Goal: Task Accomplishment & Management: Manage account settings

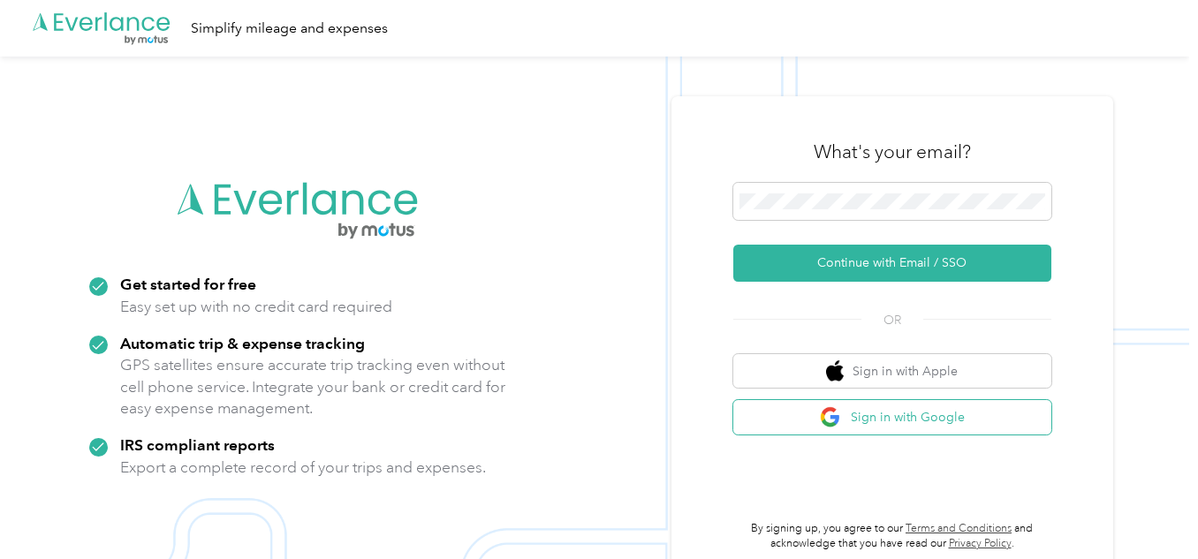
click at [948, 423] on button "Sign in with Google" at bounding box center [892, 417] width 318 height 34
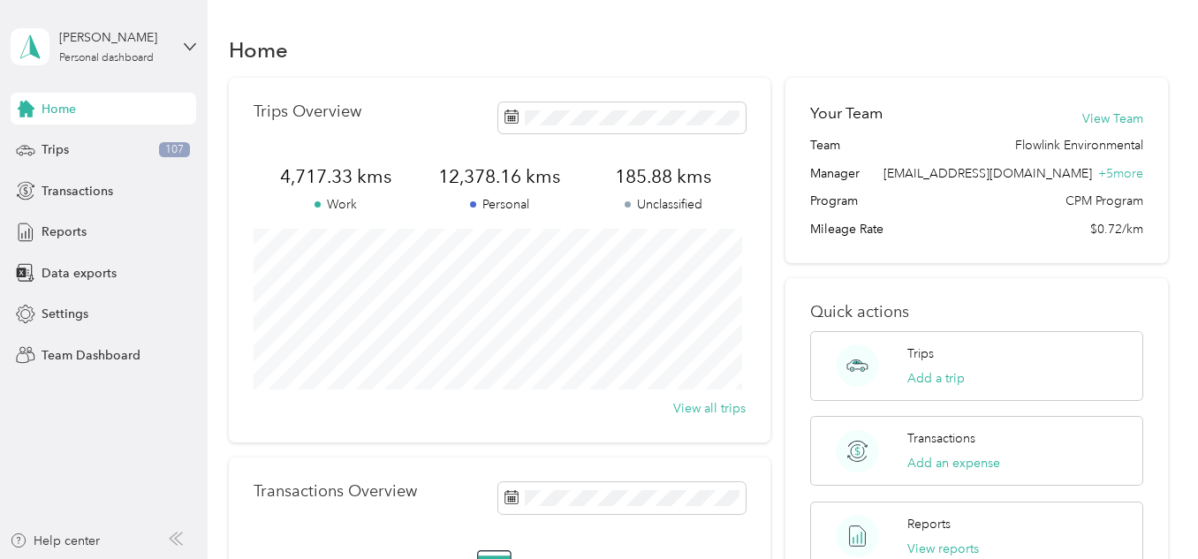
click at [499, 175] on span "12,378.16 kms" at bounding box center [499, 176] width 163 height 25
click at [499, 177] on span "12,378.16 kms" at bounding box center [499, 176] width 163 height 25
click at [498, 177] on span "12,378.16 kms" at bounding box center [499, 176] width 163 height 25
drag, startPoint x: 456, startPoint y: 179, endPoint x: 309, endPoint y: 173, distance: 146.8
click at [456, 178] on span "12,378.16 kms" at bounding box center [499, 176] width 163 height 25
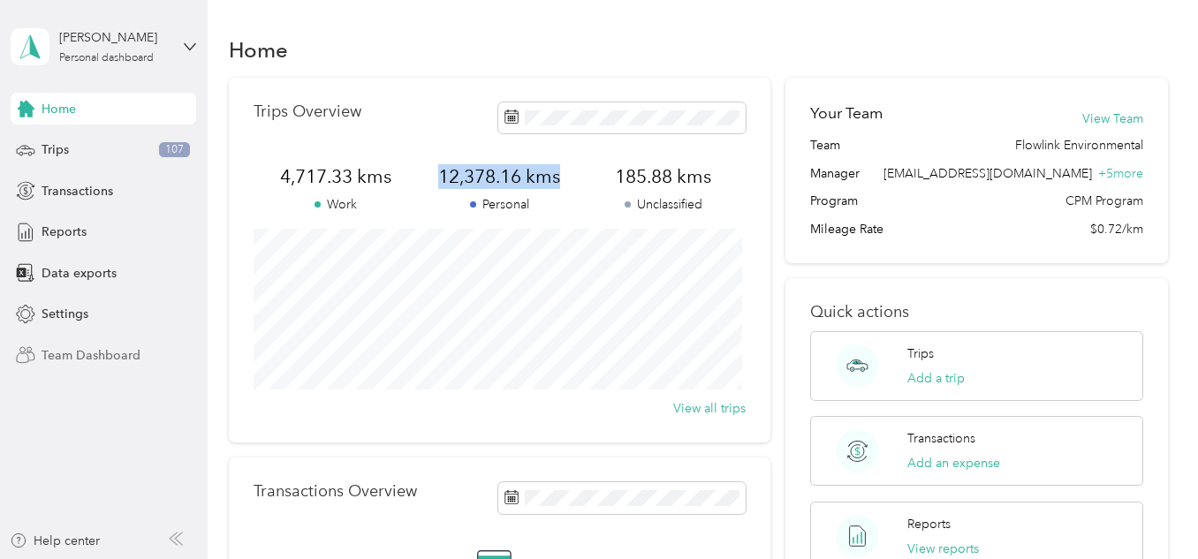
click at [133, 368] on div "Team Dashboard" at bounding box center [104, 355] width 186 height 32
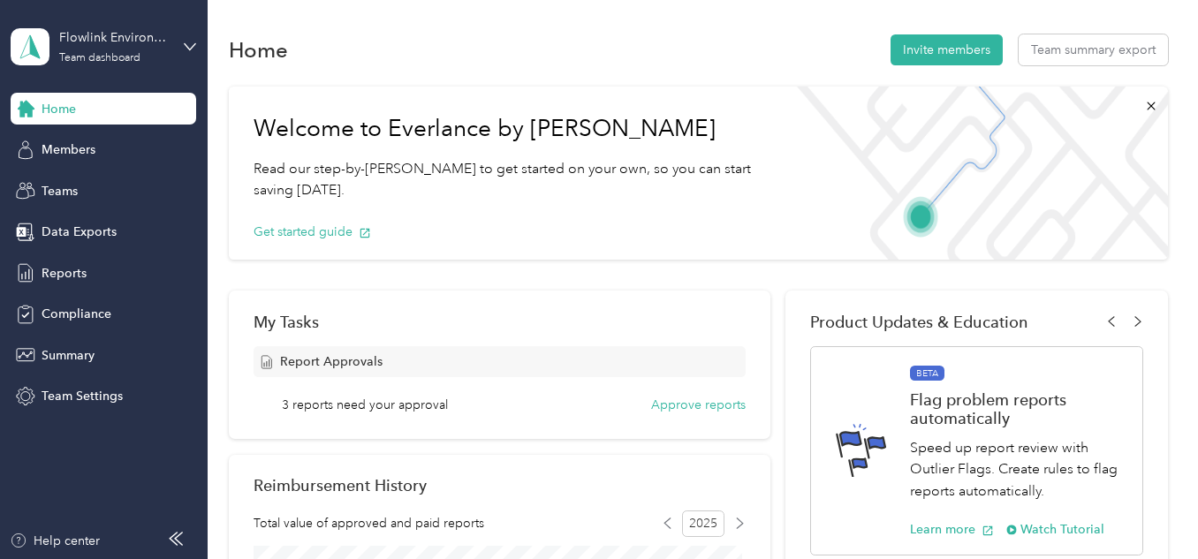
click at [189, 35] on div "Flowlink Environmental Team dashboard" at bounding box center [104, 47] width 186 height 62
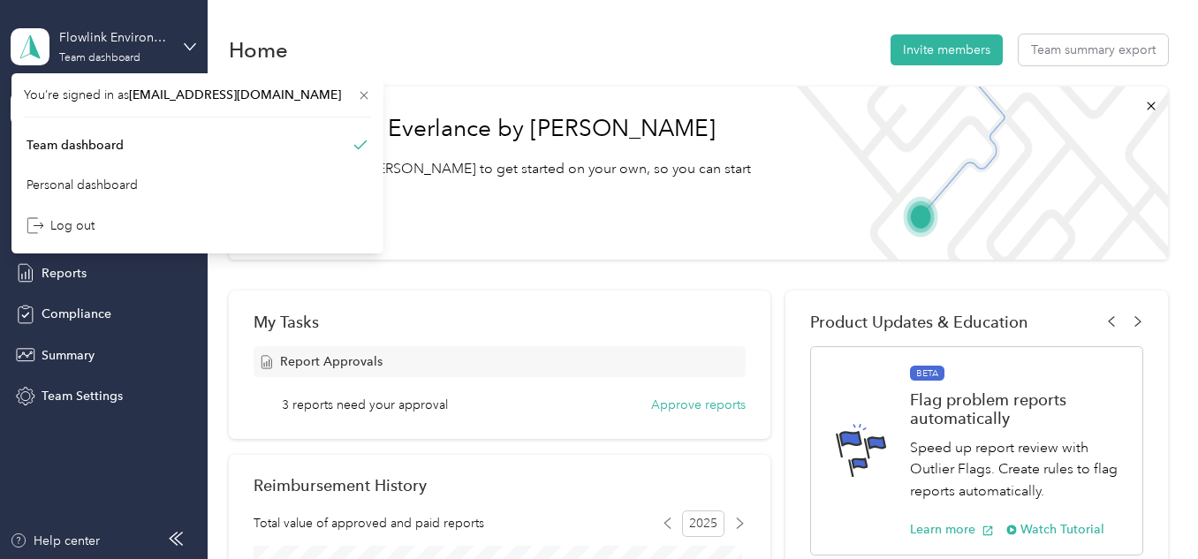
click at [178, 40] on div "Flowlink Environmental Team dashboard" at bounding box center [104, 47] width 186 height 62
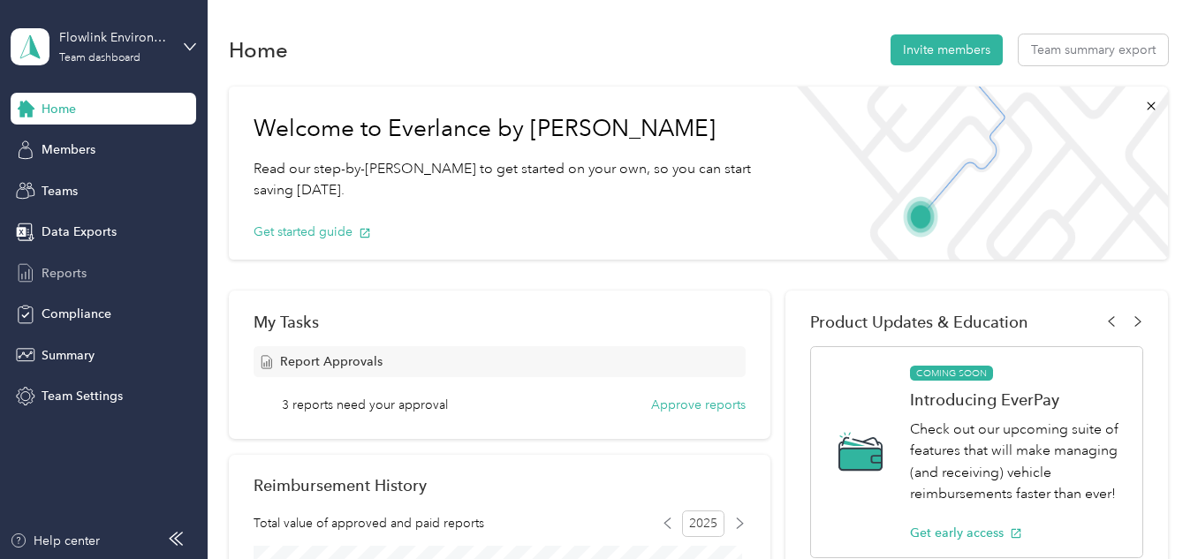
click at [97, 263] on div "Reports" at bounding box center [104, 273] width 186 height 32
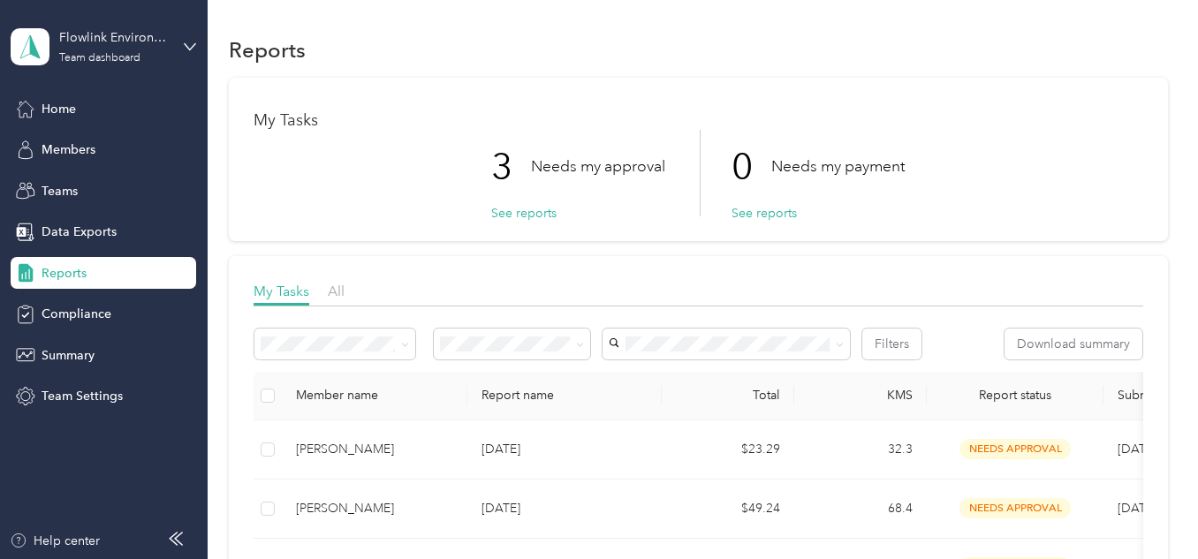
click at [612, 157] on p "Needs my approval" at bounding box center [598, 167] width 134 height 22
click at [486, 95] on div "My Tasks 3 Needs my approval See reports 0 Needs my payment See reports" at bounding box center [698, 159] width 938 height 163
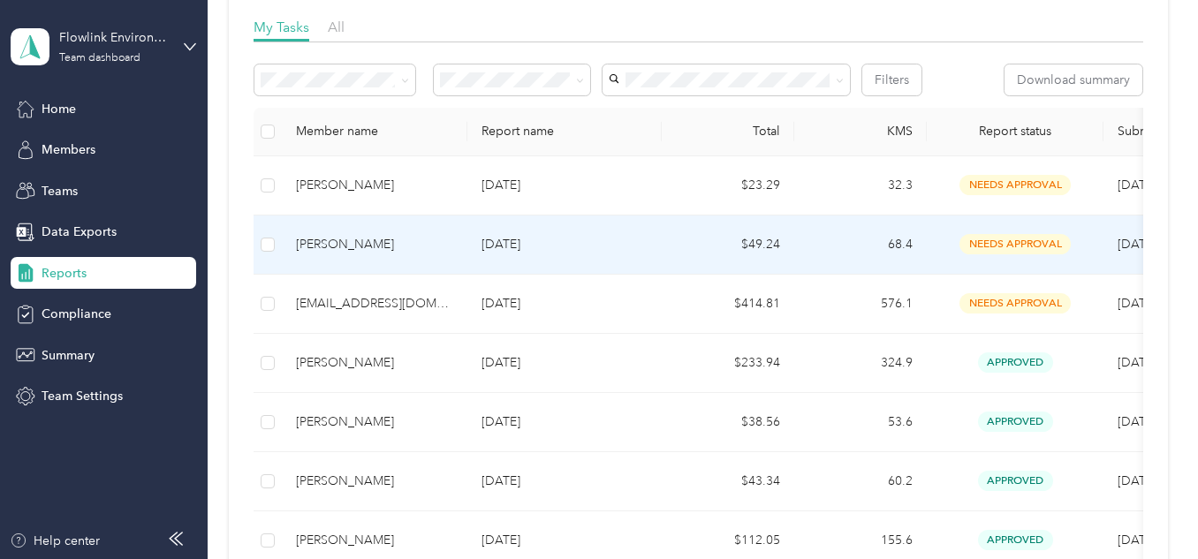
scroll to position [265, 0]
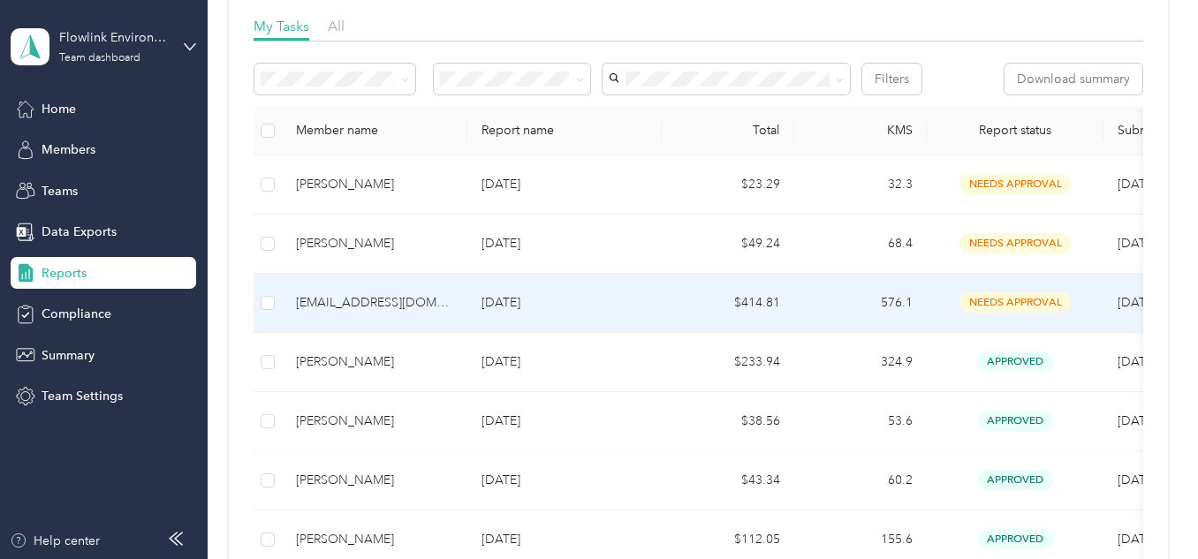
click at [584, 289] on td "[DATE]" at bounding box center [564, 303] width 194 height 59
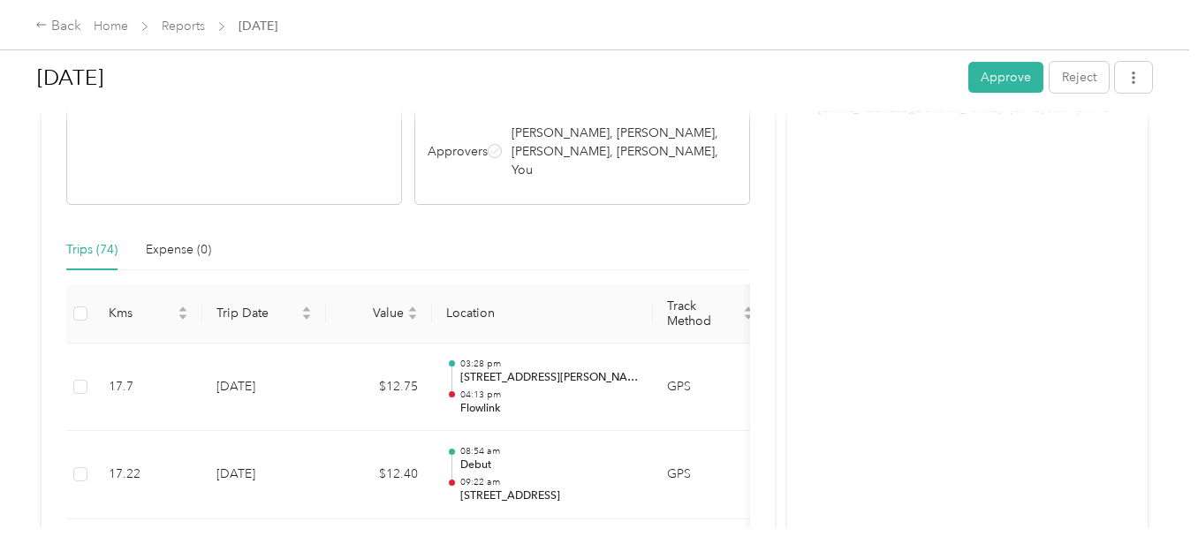
scroll to position [442, 0]
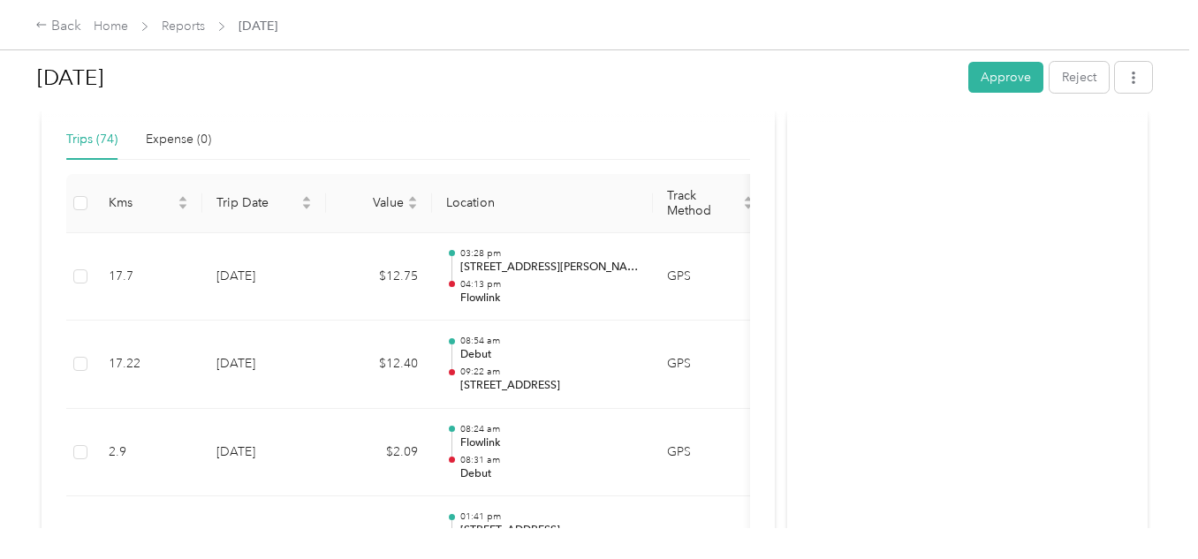
drag, startPoint x: 958, startPoint y: 158, endPoint x: 800, endPoint y: 126, distance: 161.4
drag, startPoint x: 1002, startPoint y: 332, endPoint x: 917, endPoint y: 433, distance: 131.7
drag, startPoint x: 846, startPoint y: 430, endPoint x: 25, endPoint y: 225, distance: 846.2
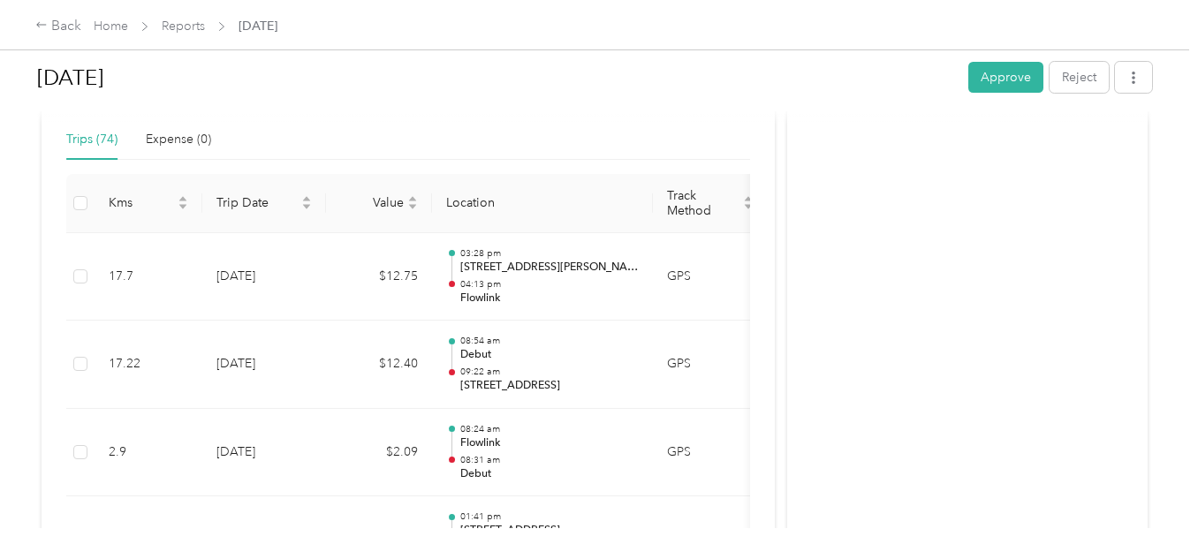
click at [25, 225] on div "[DATE] Approve Reject Needs Approval Needs approval from [PERSON_NAME], [PERSON…" at bounding box center [594, 264] width 1189 height 528
click at [13, 224] on div "[DATE] Approve Reject Needs Approval Needs approval from [PERSON_NAME], [PERSON…" at bounding box center [594, 264] width 1189 height 528
drag, startPoint x: 1156, startPoint y: 445, endPoint x: 951, endPoint y: 474, distance: 207.0
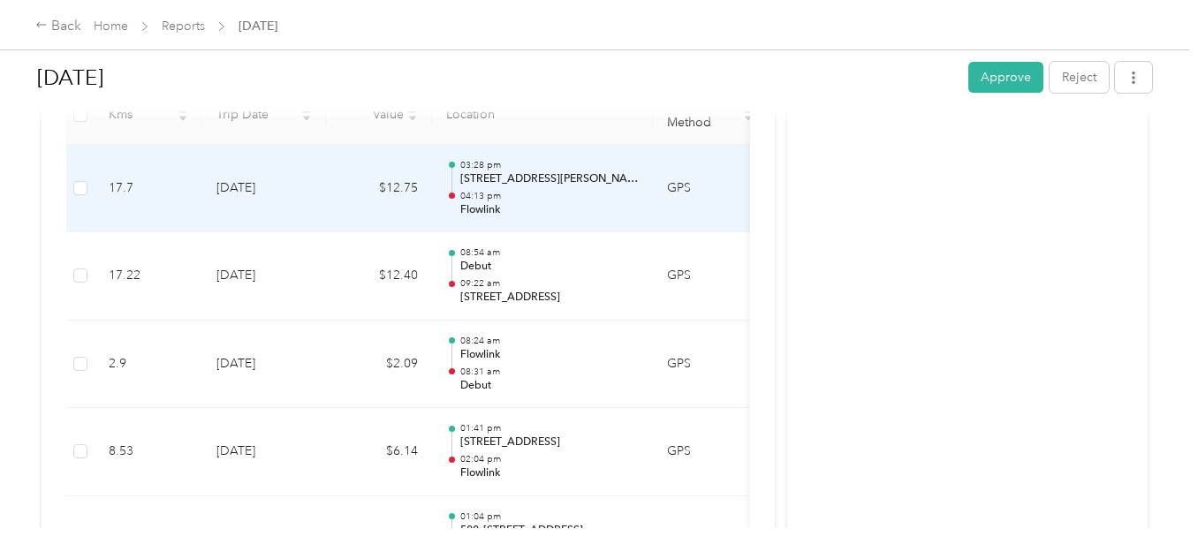
click at [570, 190] on p "04:13 pm" at bounding box center [549, 196] width 179 height 12
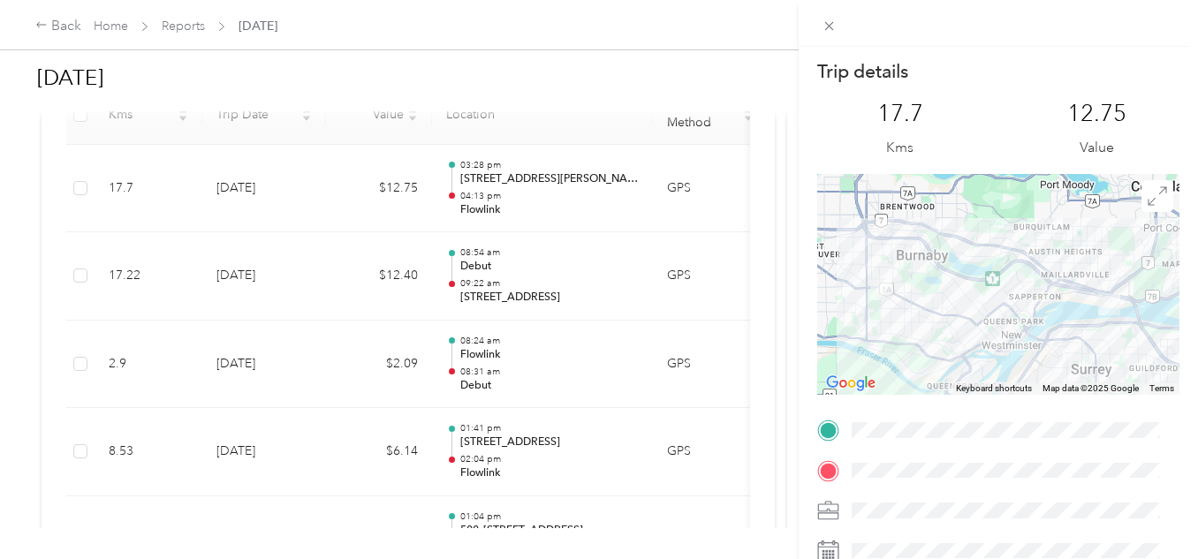
click at [625, 231] on div "Trip details This trip cannot be edited because it is either under review, appr…" at bounding box center [599, 279] width 1198 height 559
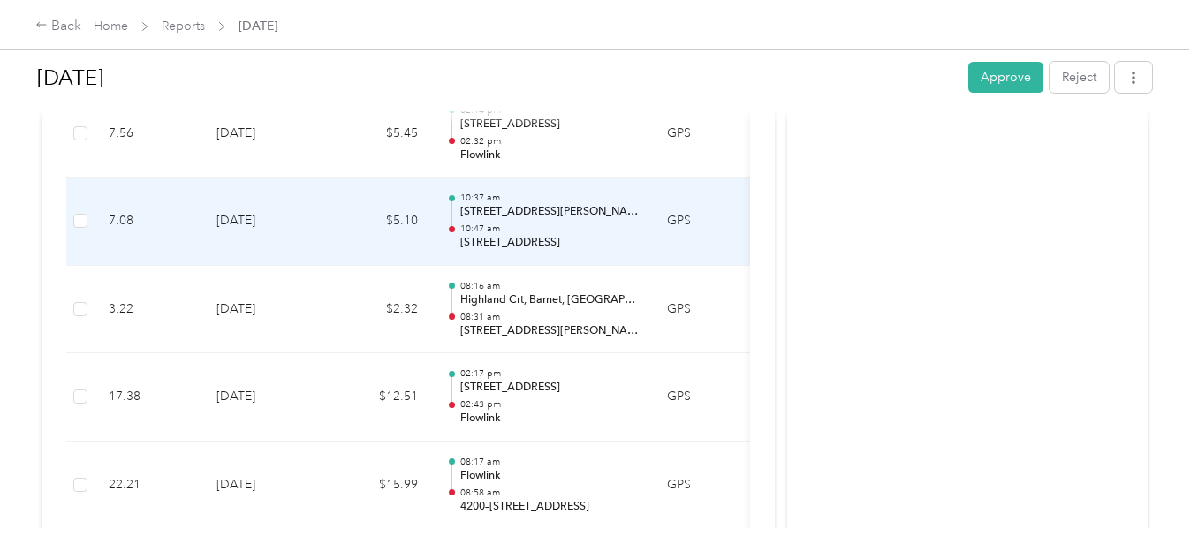
scroll to position [1856, 0]
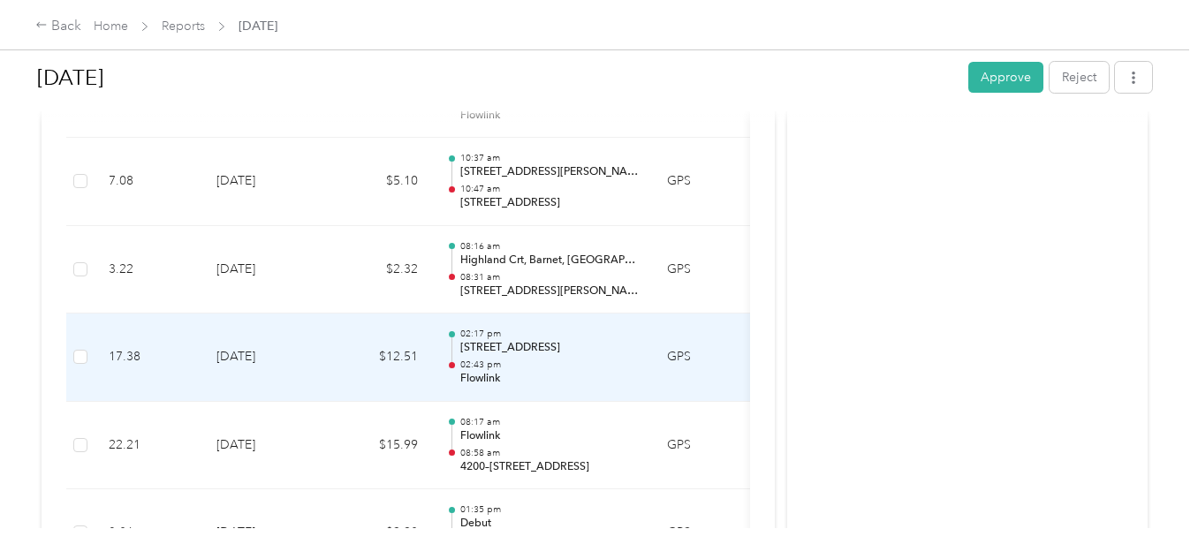
click at [579, 340] on p "[STREET_ADDRESS]" at bounding box center [549, 348] width 179 height 16
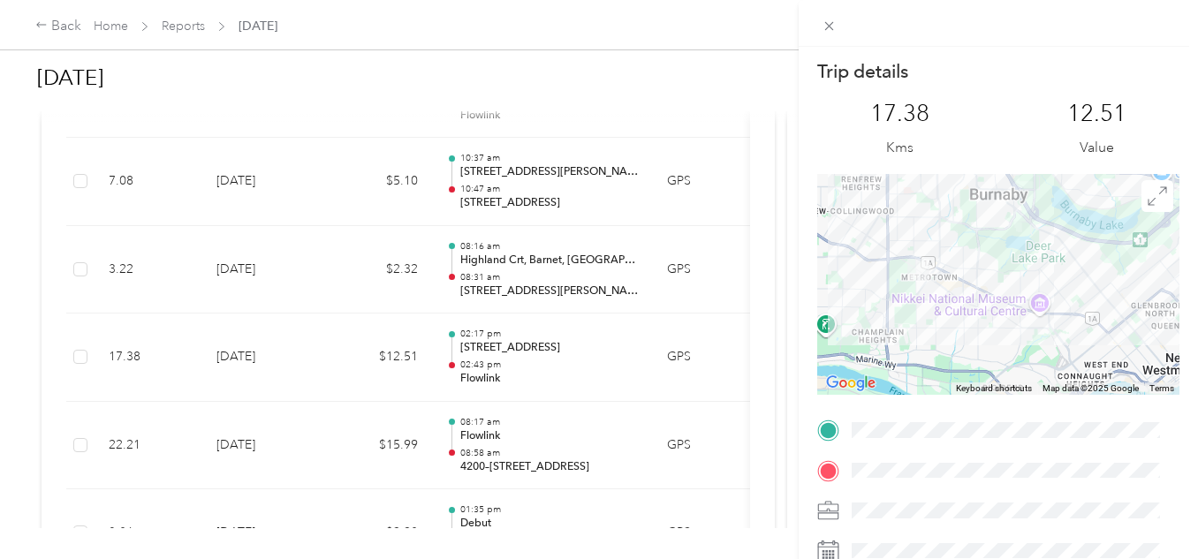
drag, startPoint x: 897, startPoint y: 323, endPoint x: 992, endPoint y: 285, distance: 102.4
click at [992, 285] on div at bounding box center [998, 284] width 362 height 221
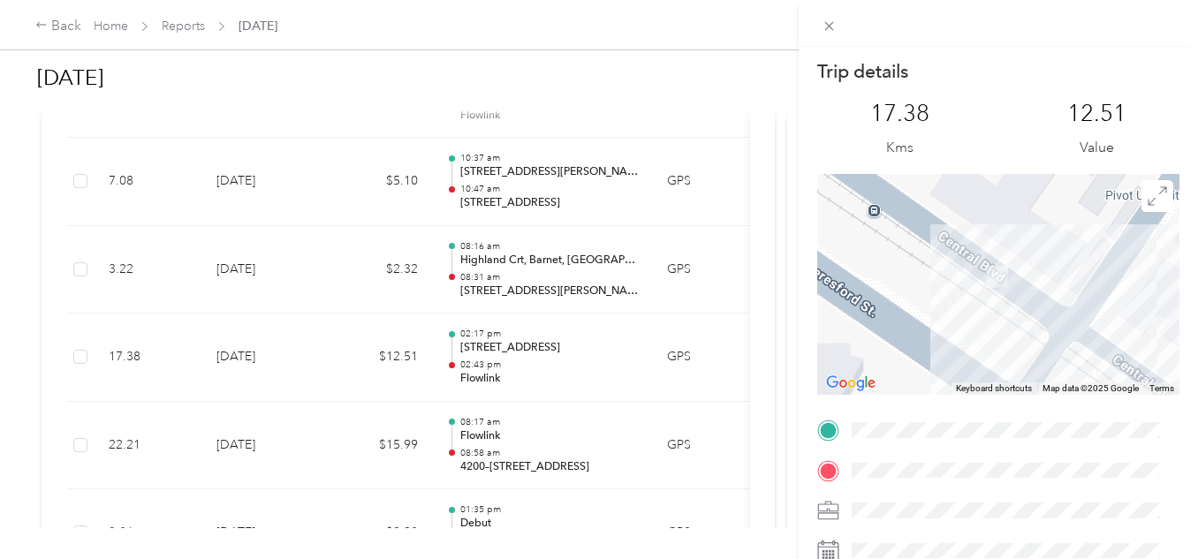
drag, startPoint x: 1046, startPoint y: 270, endPoint x: 976, endPoint y: 322, distance: 87.8
click at [976, 322] on div at bounding box center [998, 284] width 362 height 221
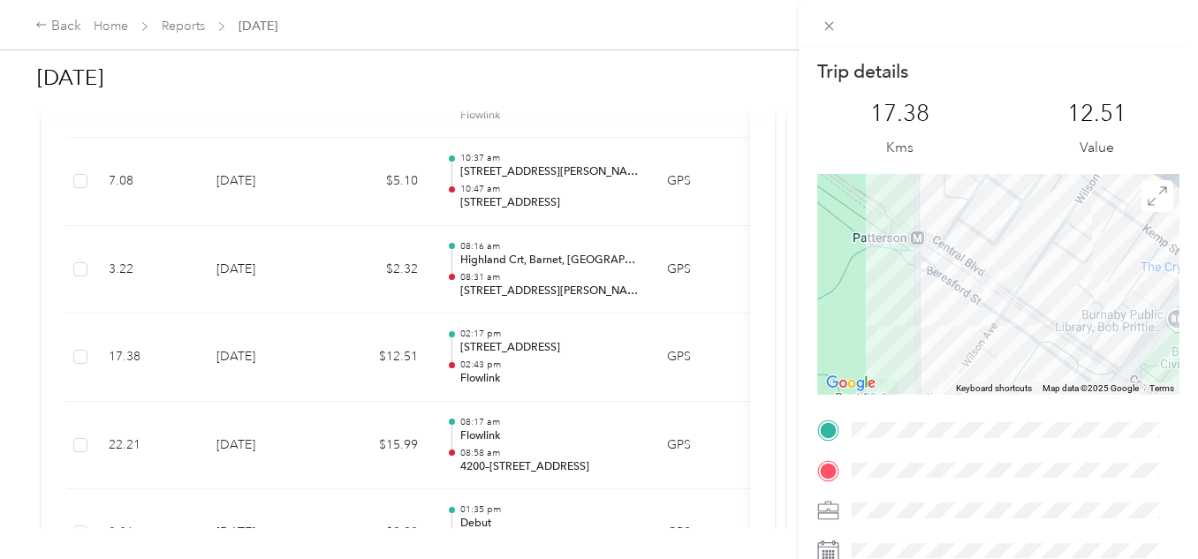
click at [707, 234] on div "Trip details This trip cannot be edited because it is either under review, appr…" at bounding box center [599, 279] width 1198 height 559
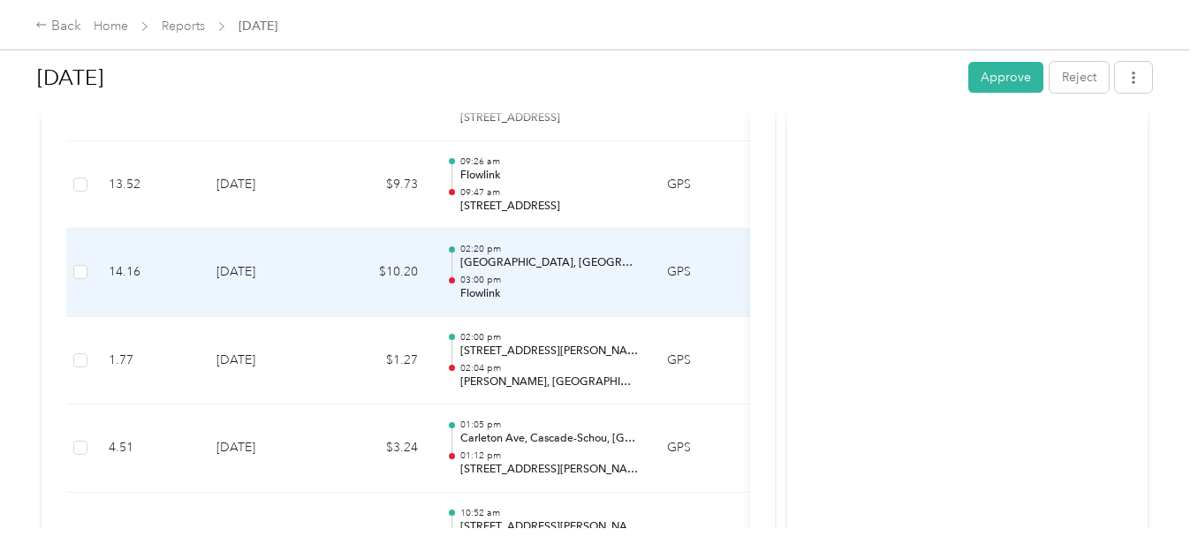
scroll to position [1326, 0]
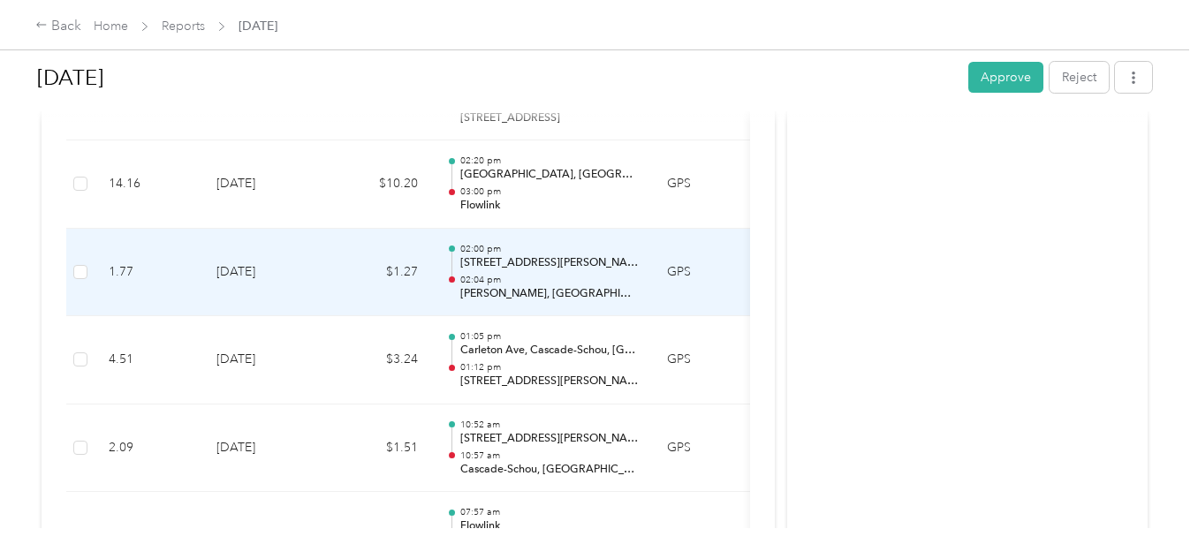
click at [559, 286] on p "[PERSON_NAME], [GEOGRAPHIC_DATA], [GEOGRAPHIC_DATA]" at bounding box center [549, 294] width 179 height 16
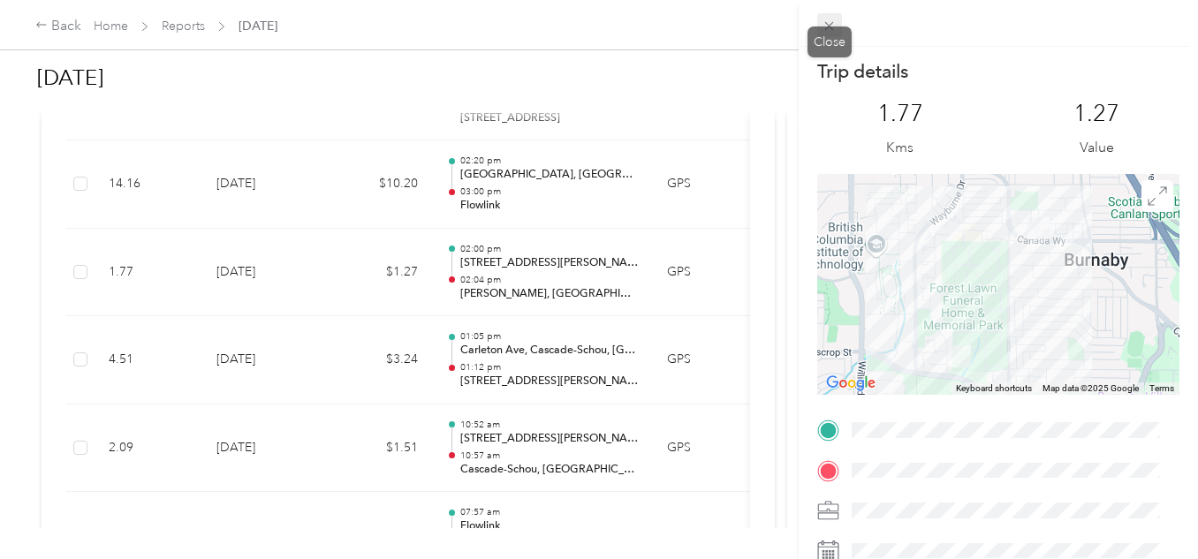
click at [834, 22] on icon at bounding box center [829, 26] width 15 height 15
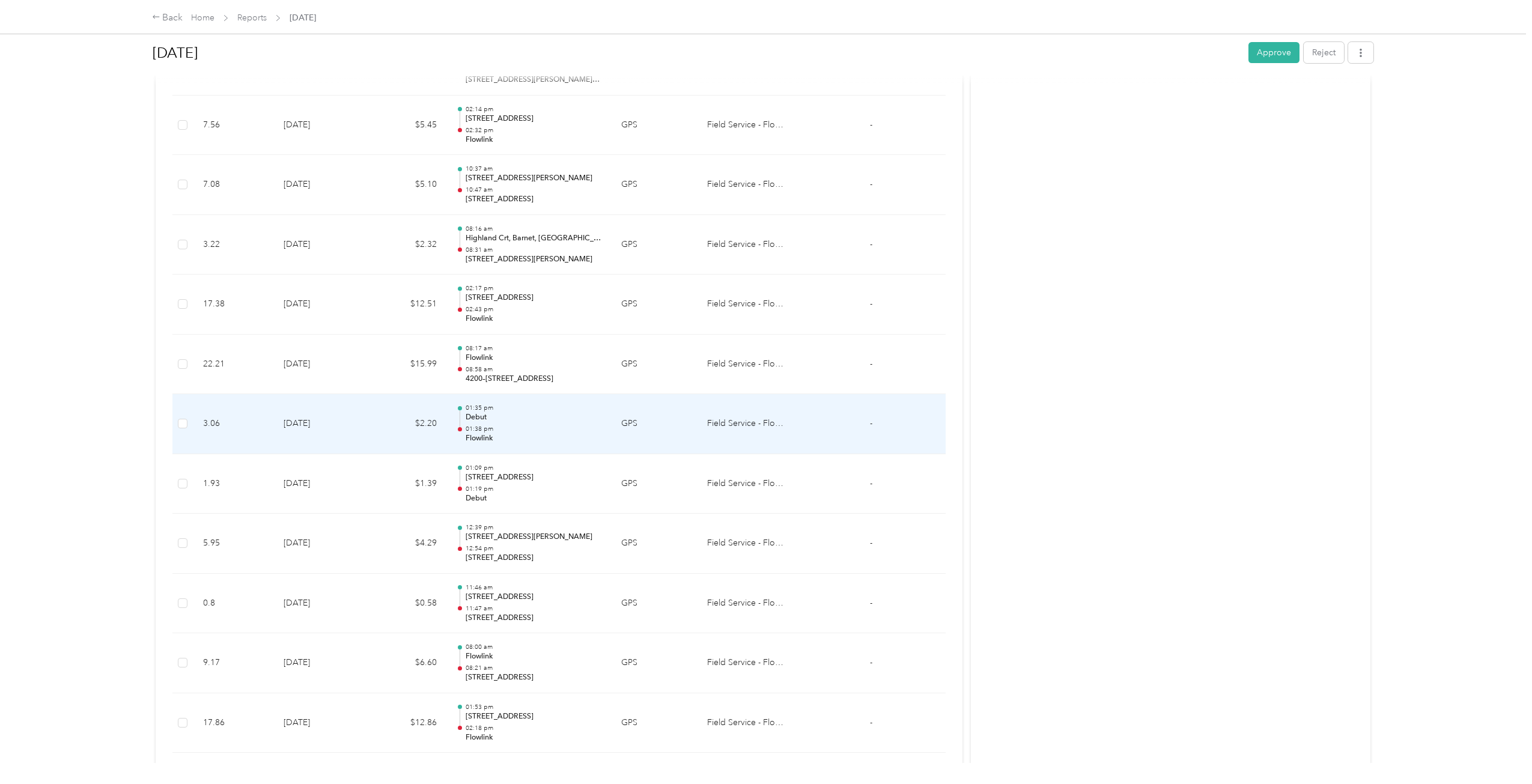
scroll to position [1189, 0]
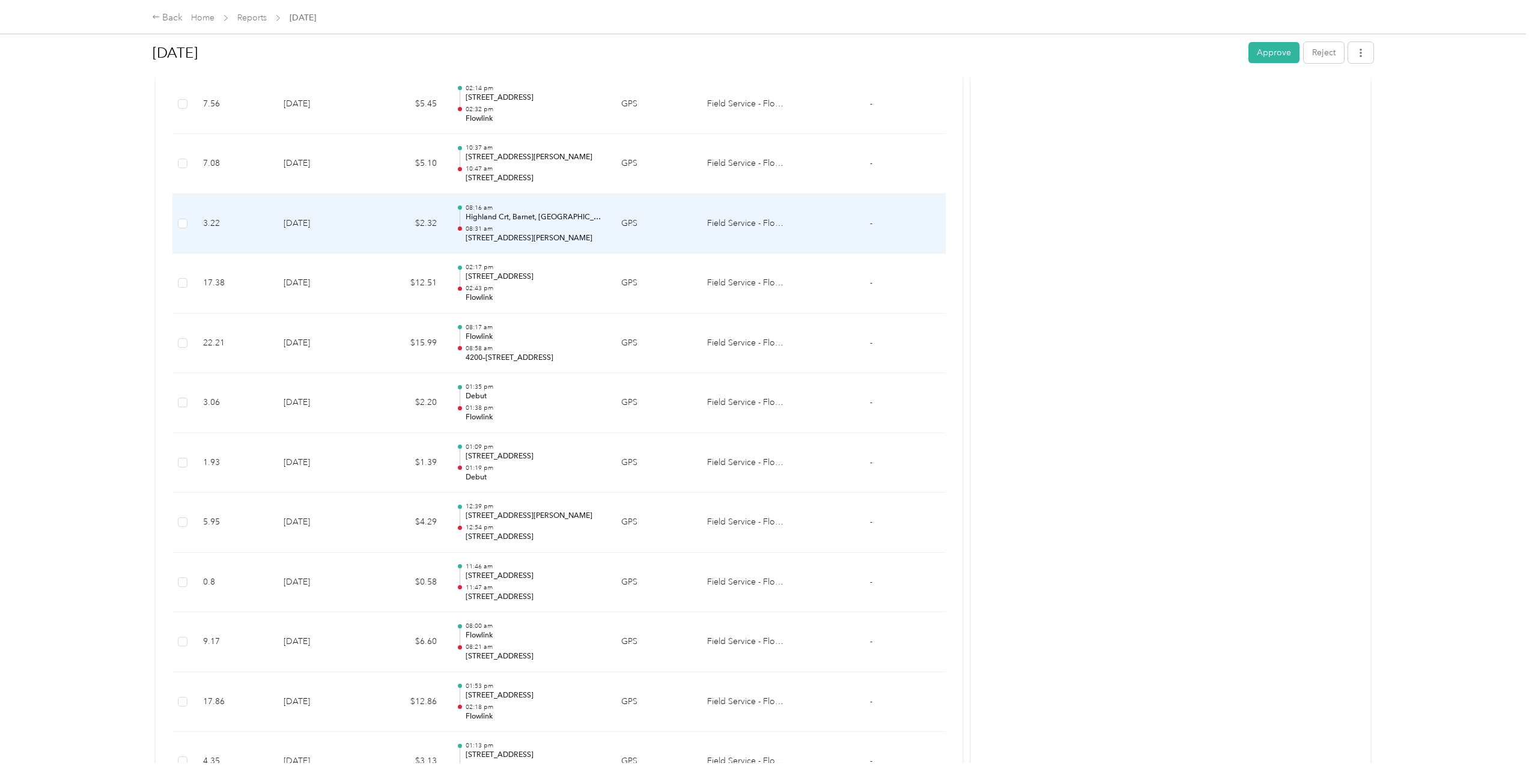
click at [533, 223] on div "08:16 am Highland Crt, [GEOGRAPHIC_DATA], [GEOGRAPHIC_DATA], [GEOGRAPHIC_DATA] …" at bounding box center [534, 224] width 137 height 40
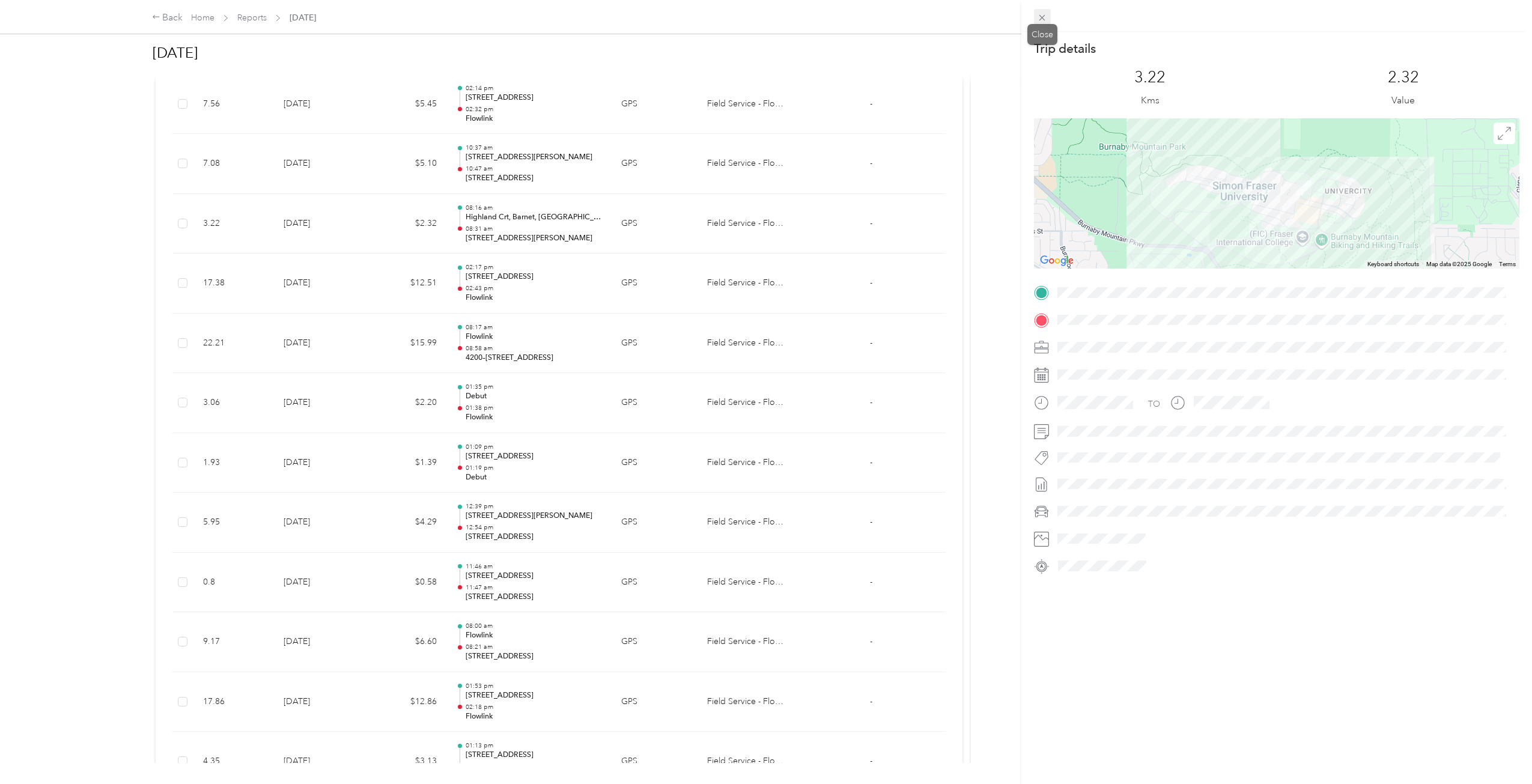
click at [814, 19] on icon at bounding box center [1042, 18] width 6 height 6
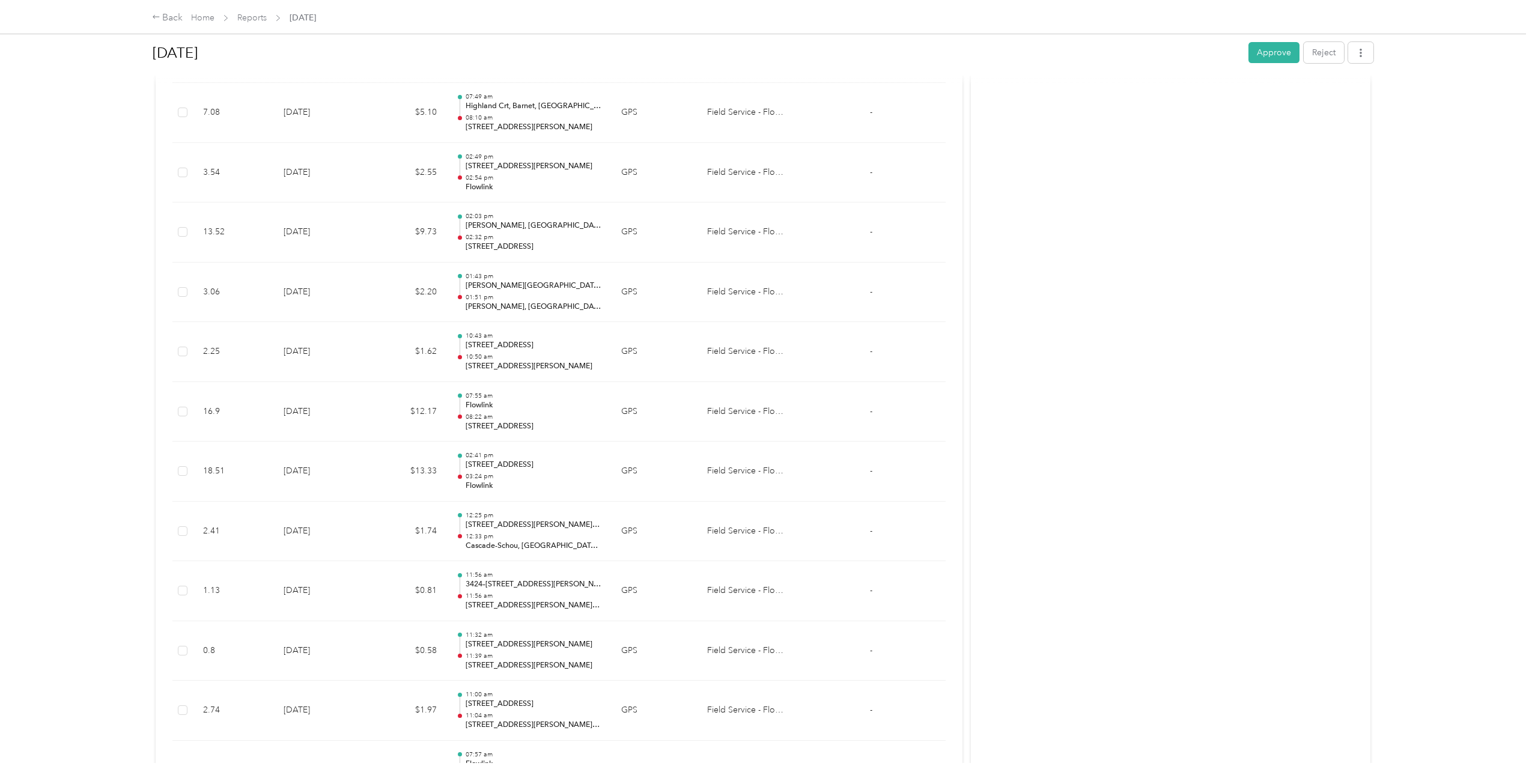
scroll to position [0, 0]
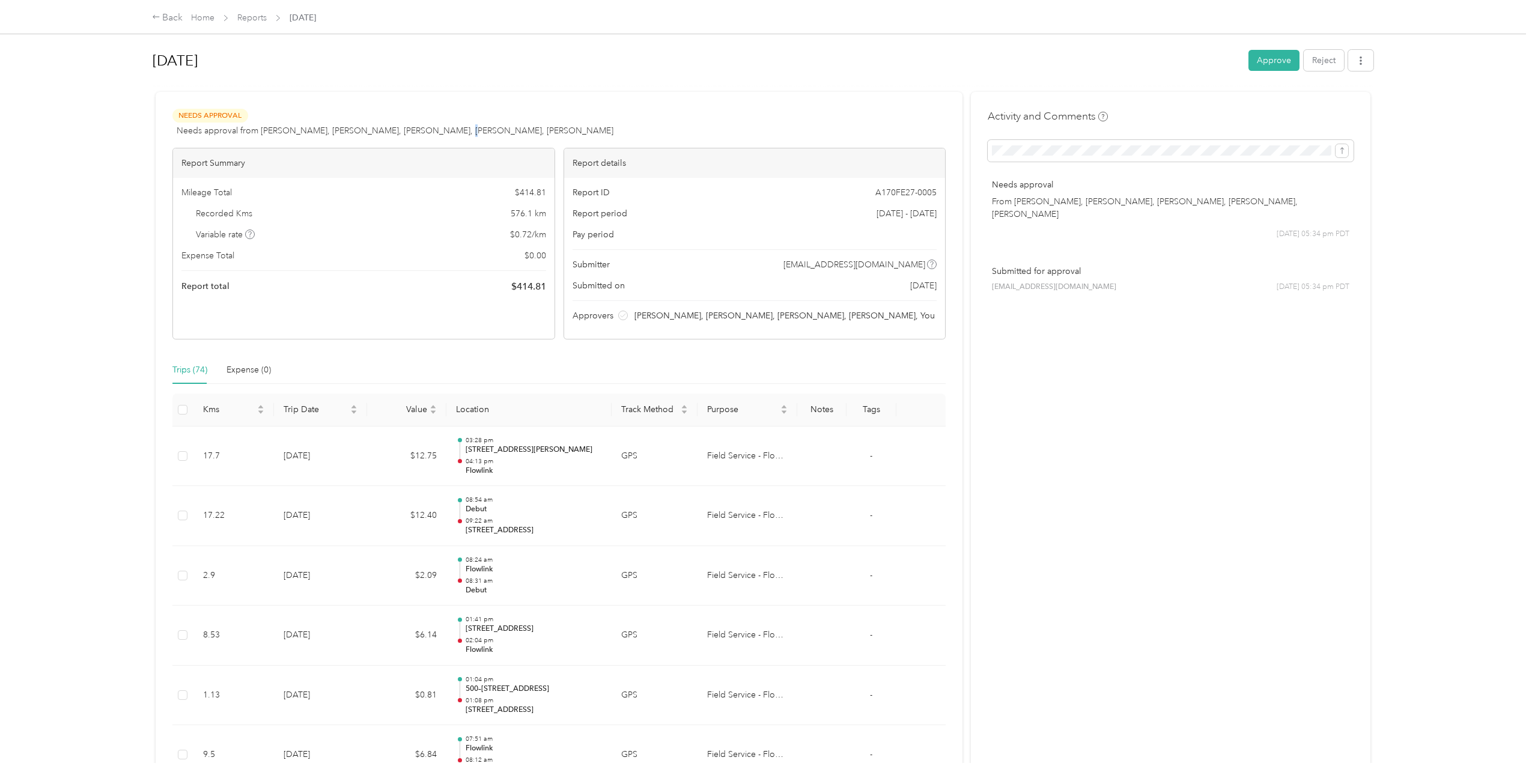
click at [438, 131] on span "Needs approval from [PERSON_NAME], [PERSON_NAME], [PERSON_NAME], [PERSON_NAME],…" at bounding box center [395, 131] width 437 height 13
click at [814, 81] on div at bounding box center [763, 86] width 1222 height 13
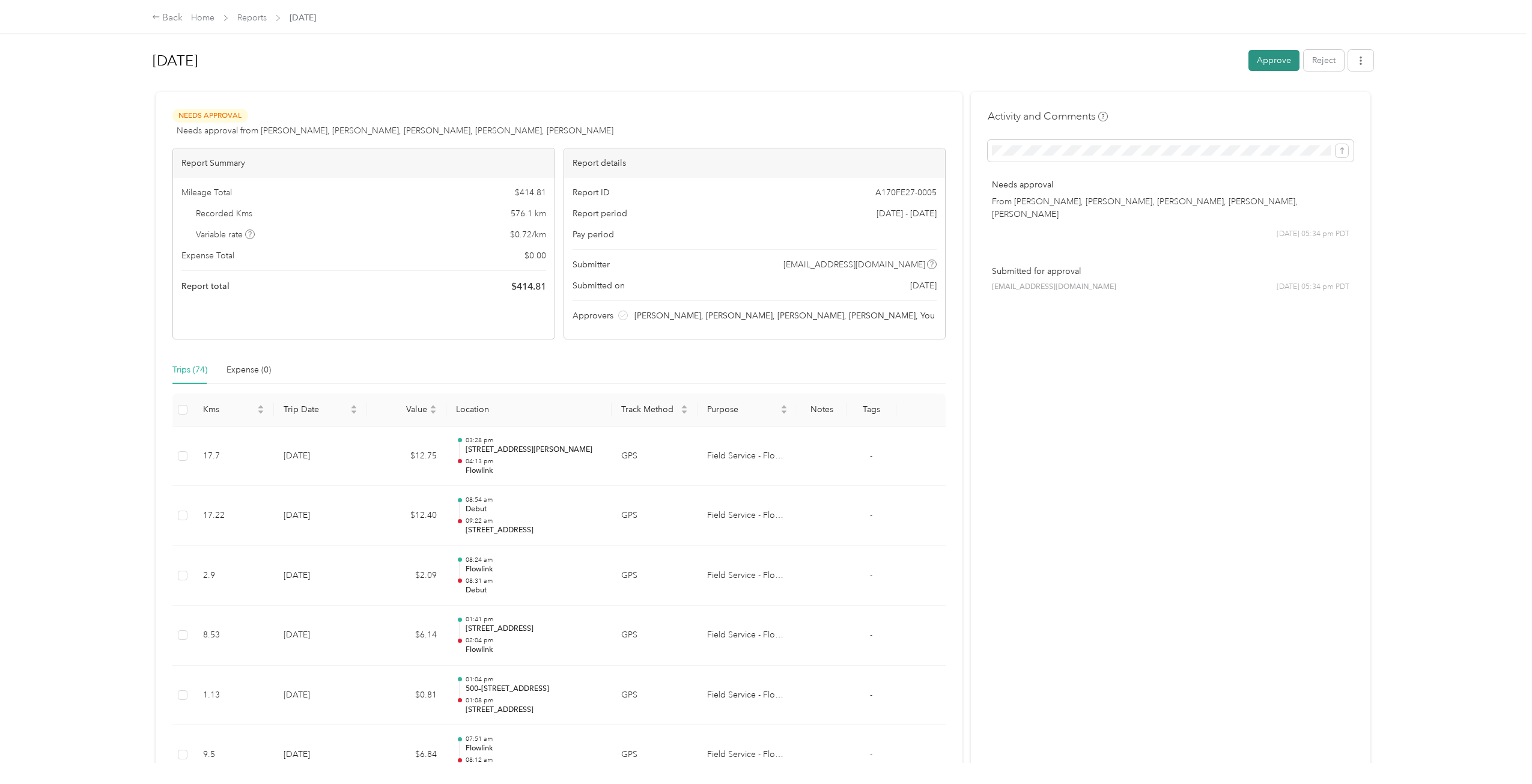
click at [814, 54] on button "Approve" at bounding box center [1274, 60] width 51 height 21
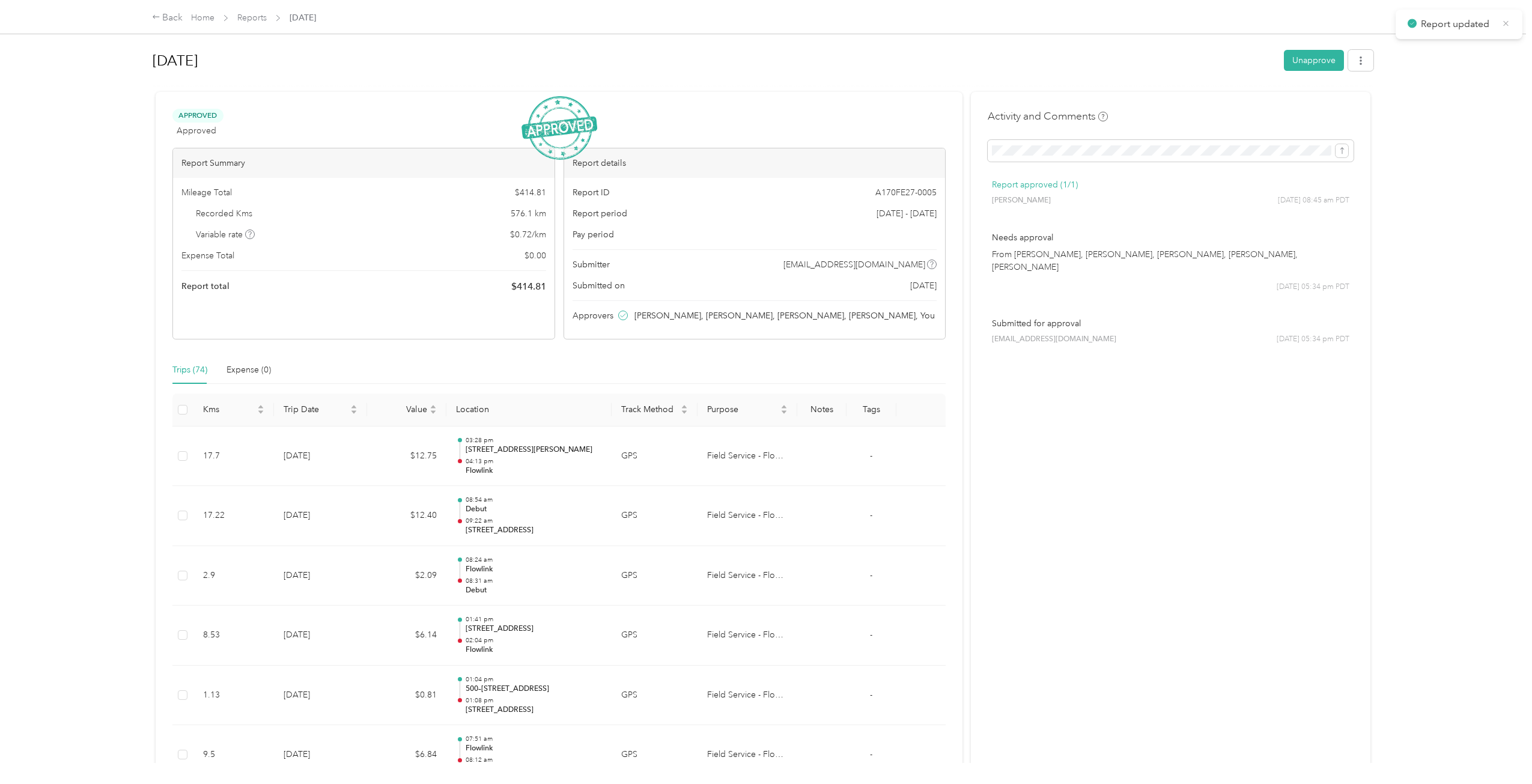
click at [814, 27] on icon at bounding box center [1505, 24] width 9 height 11
click at [179, 18] on div "Back" at bounding box center [168, 18] width 31 height 14
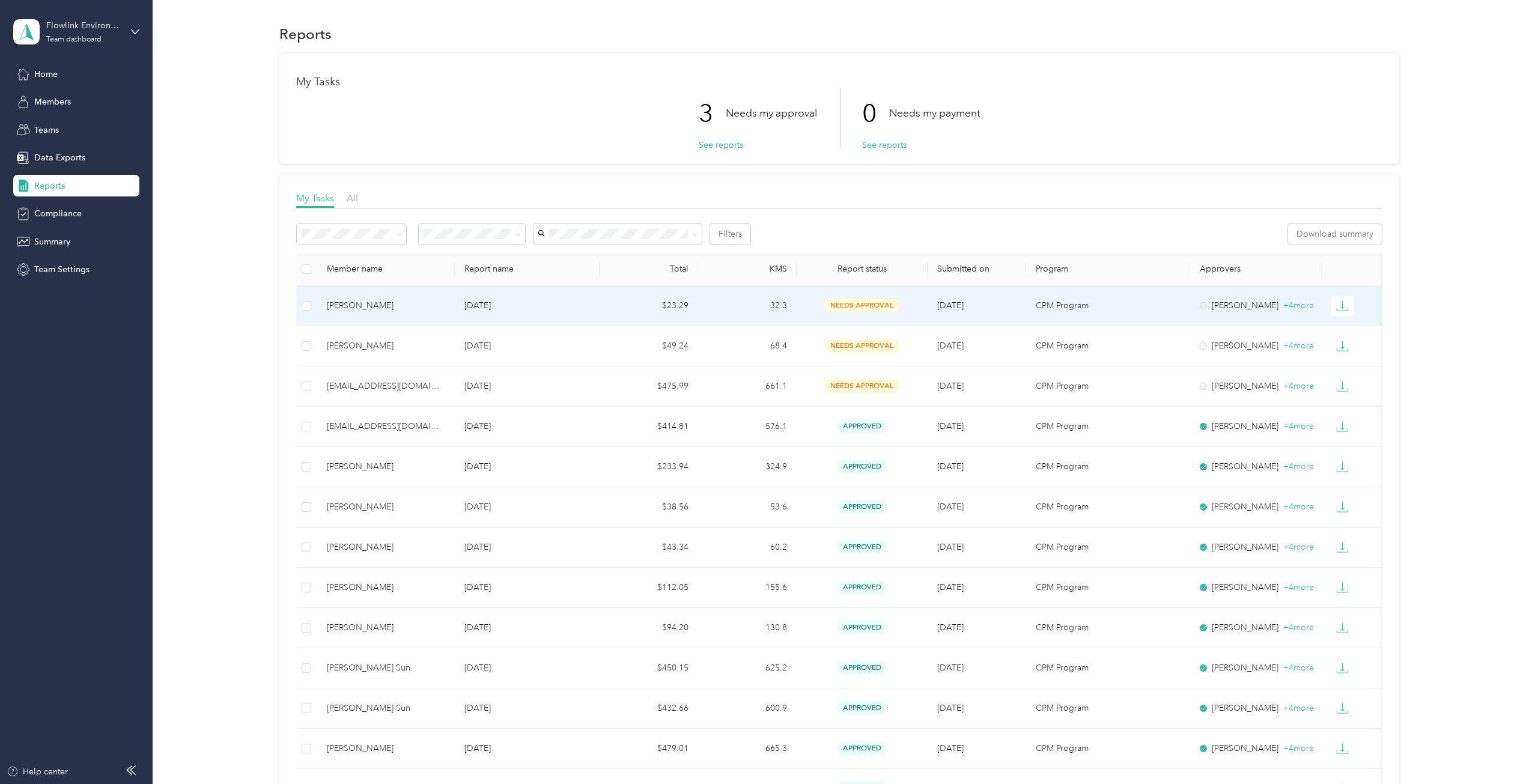
click at [547, 296] on td "[DATE]" at bounding box center [527, 306] width 144 height 40
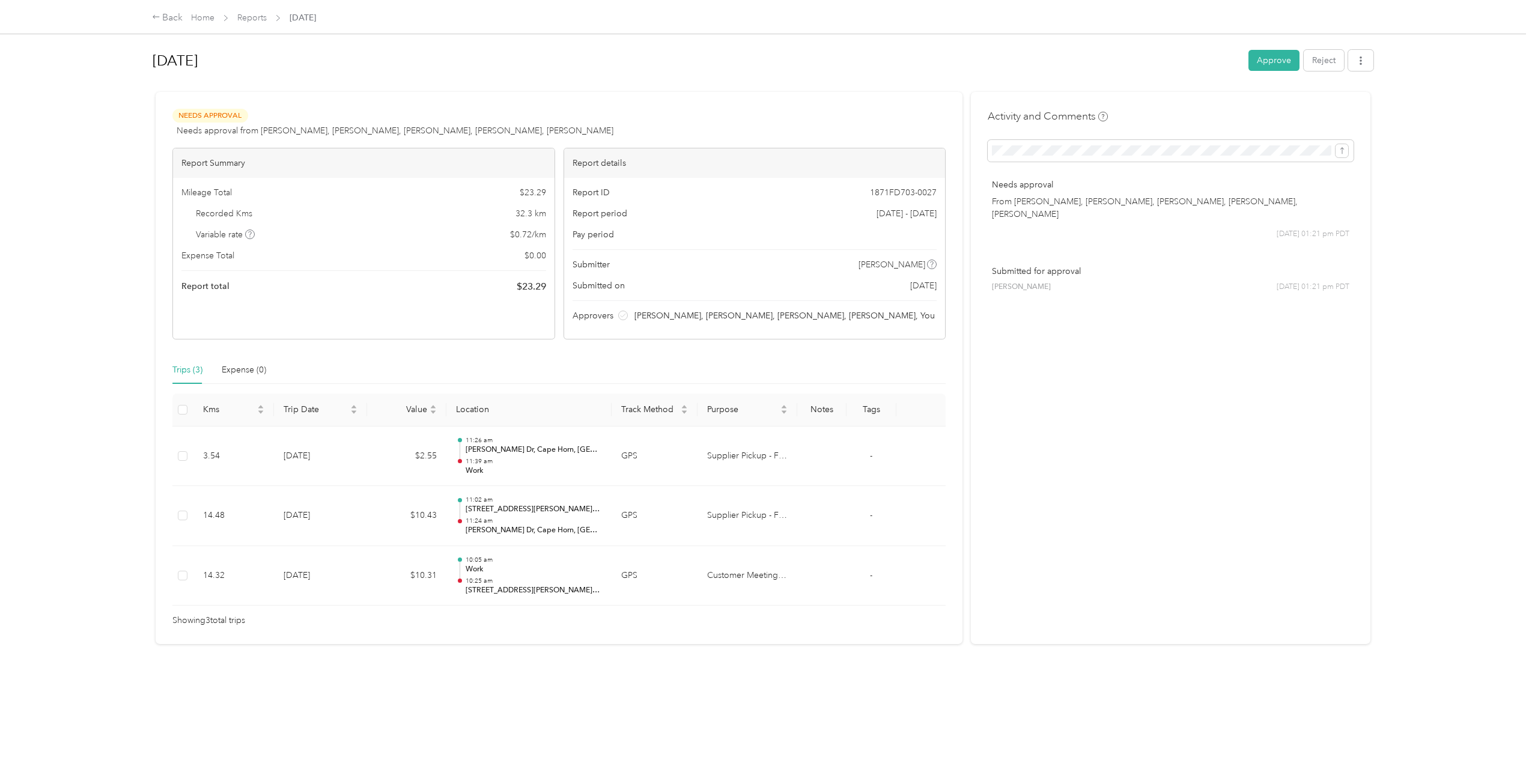
click at [814, 66] on button "Approve" at bounding box center [1274, 60] width 51 height 21
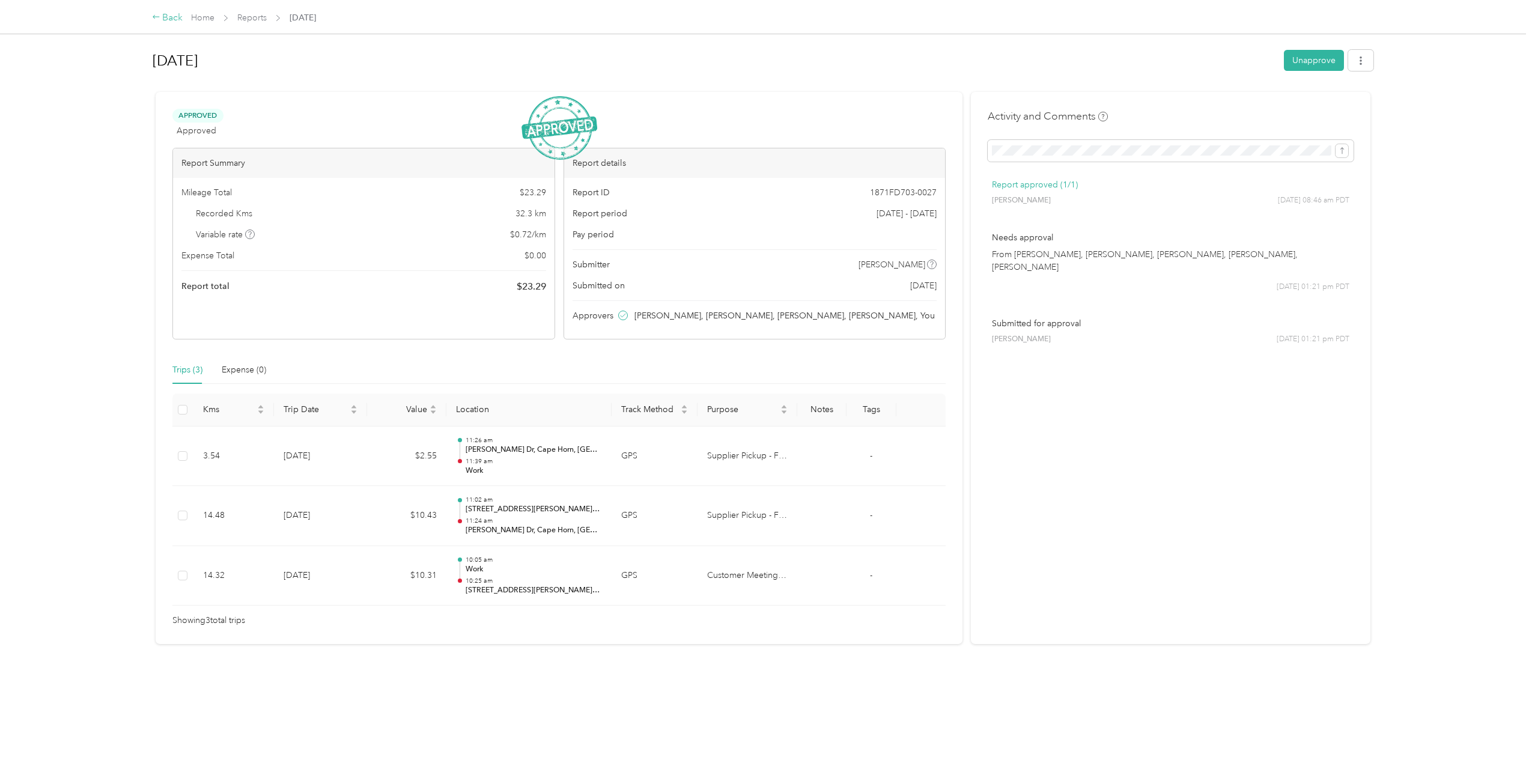
click at [167, 19] on div "Back" at bounding box center [168, 18] width 31 height 14
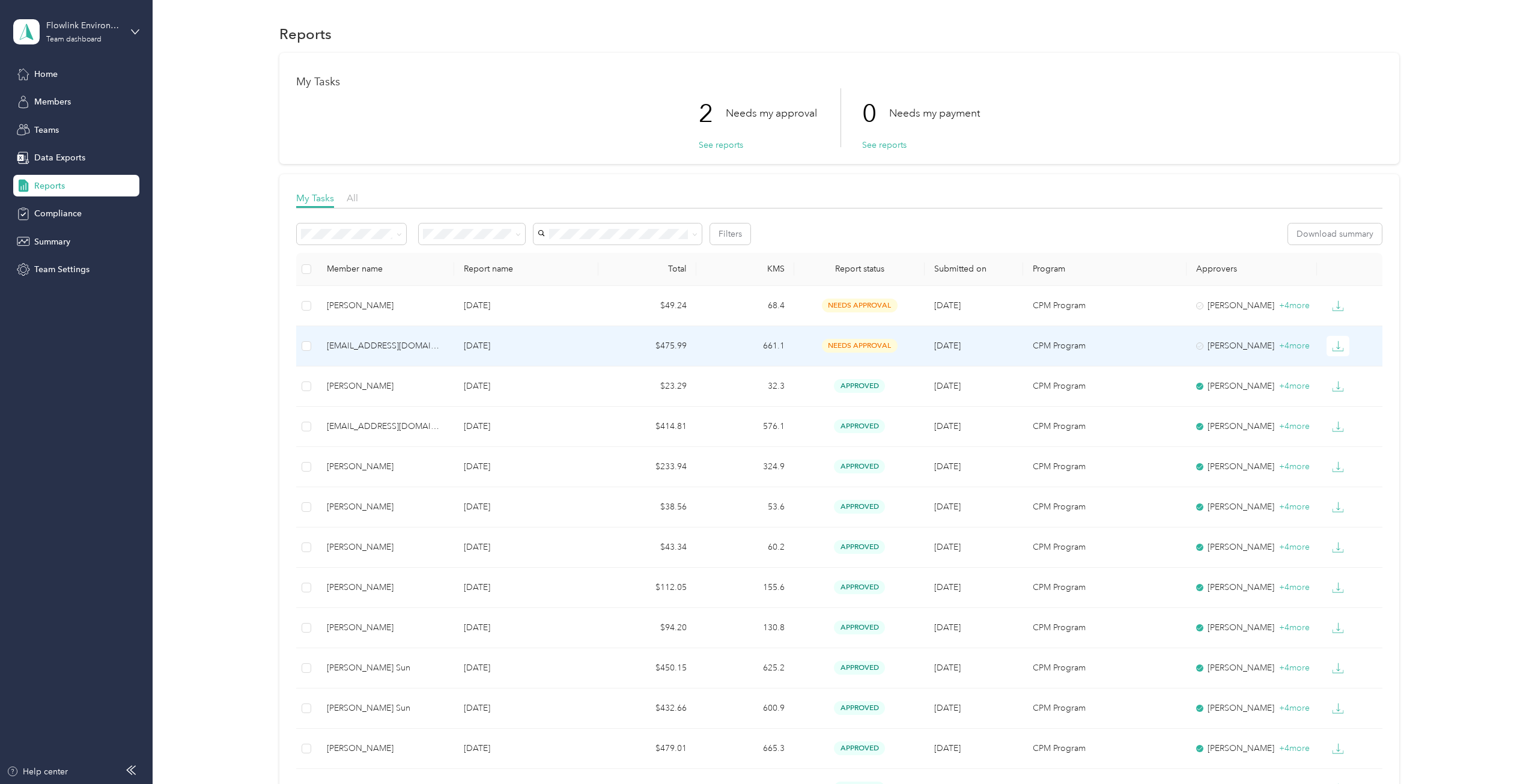
click at [551, 350] on p "[DATE]" at bounding box center [526, 345] width 124 height 13
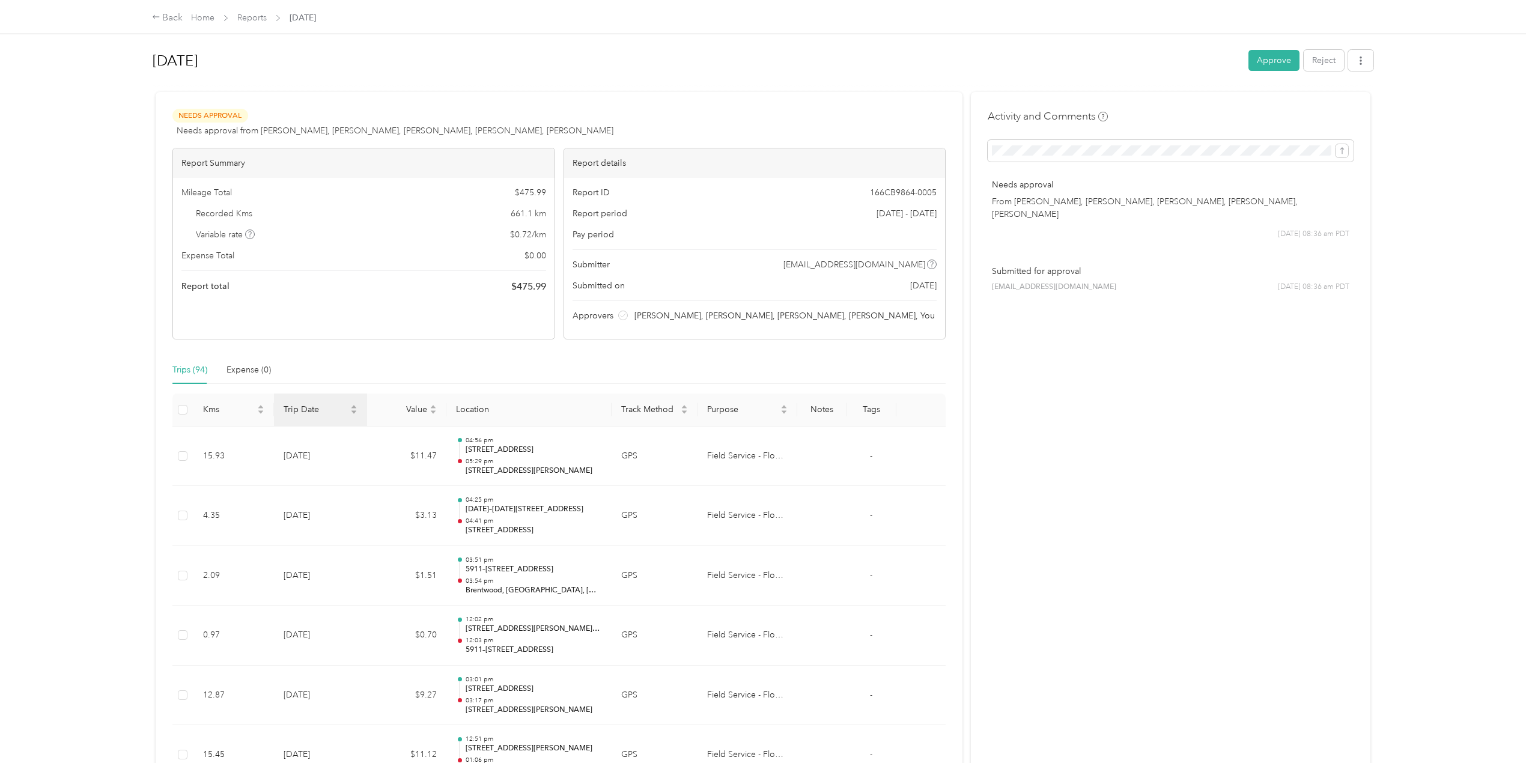
click at [337, 380] on th "Trip Date" at bounding box center [320, 410] width 92 height 33
click at [339, 380] on th "Trip Date" at bounding box center [320, 410] width 92 height 33
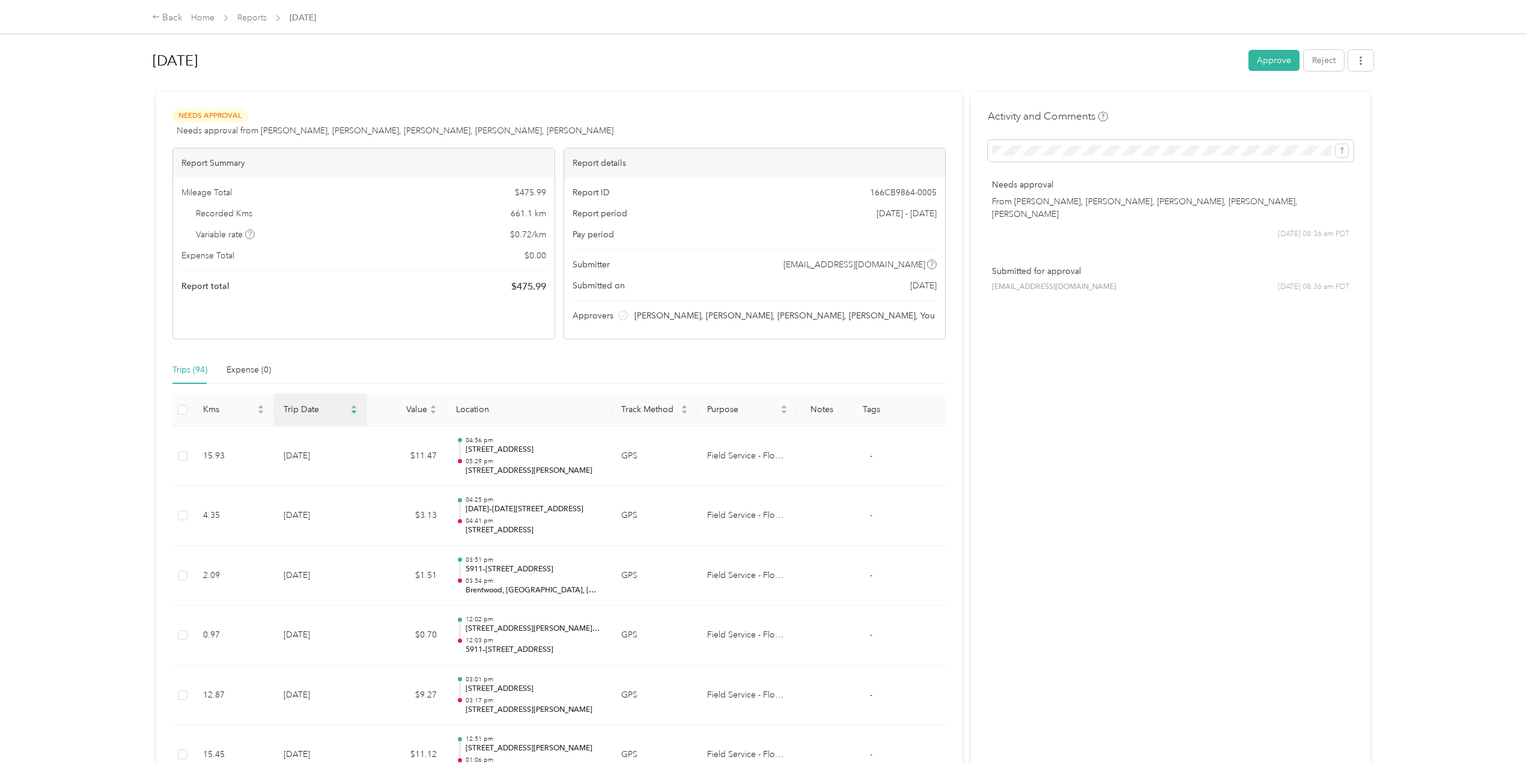
scroll to position [60, 0]
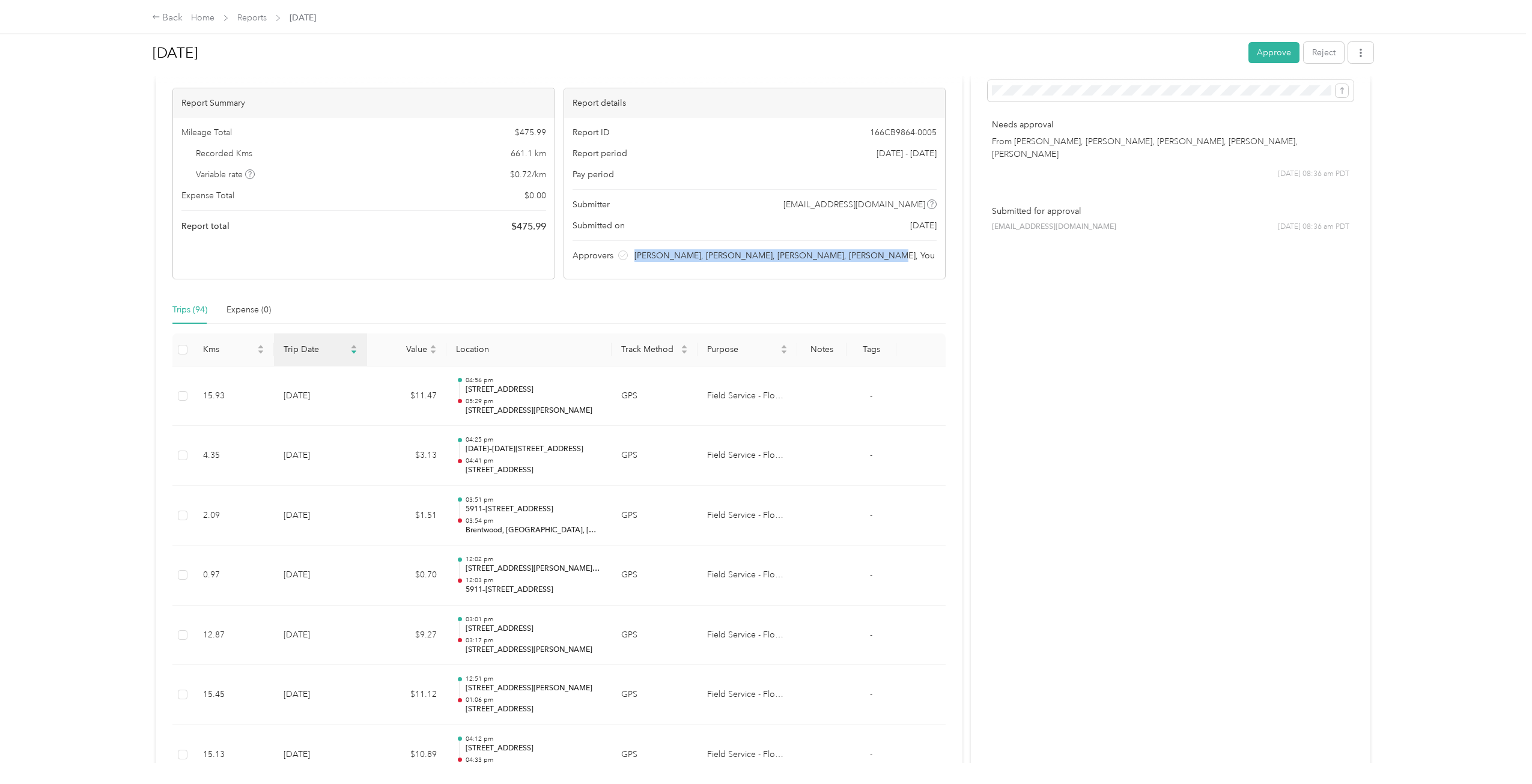
drag, startPoint x: 938, startPoint y: 260, endPoint x: 611, endPoint y: 258, distance: 327.0
click at [611, 258] on div "Report ID 166CB9864-0005 Report period [DATE] - [DATE] Pay period Submitter [EM…" at bounding box center [755, 198] width 381 height 161
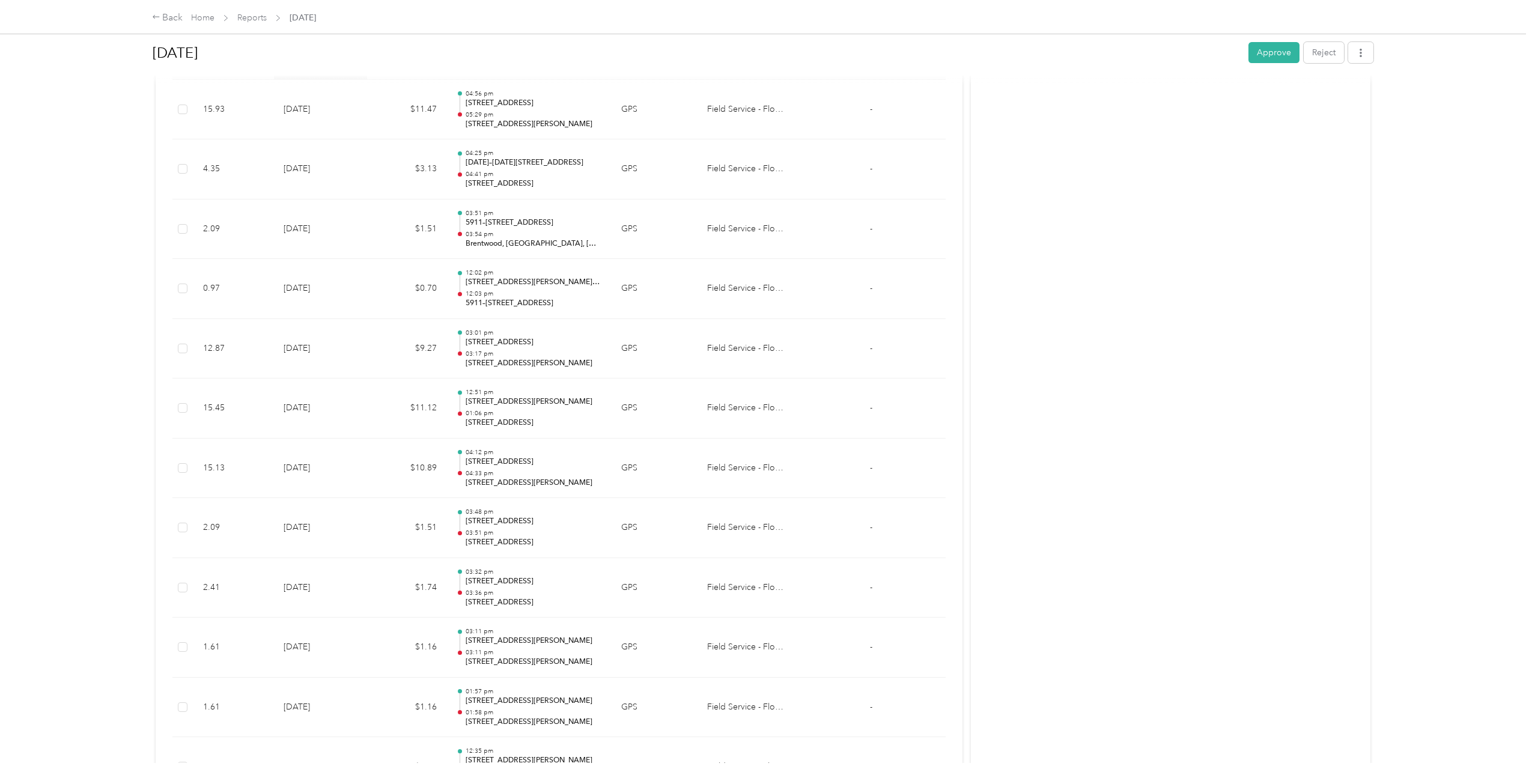
scroll to position [352, 0]
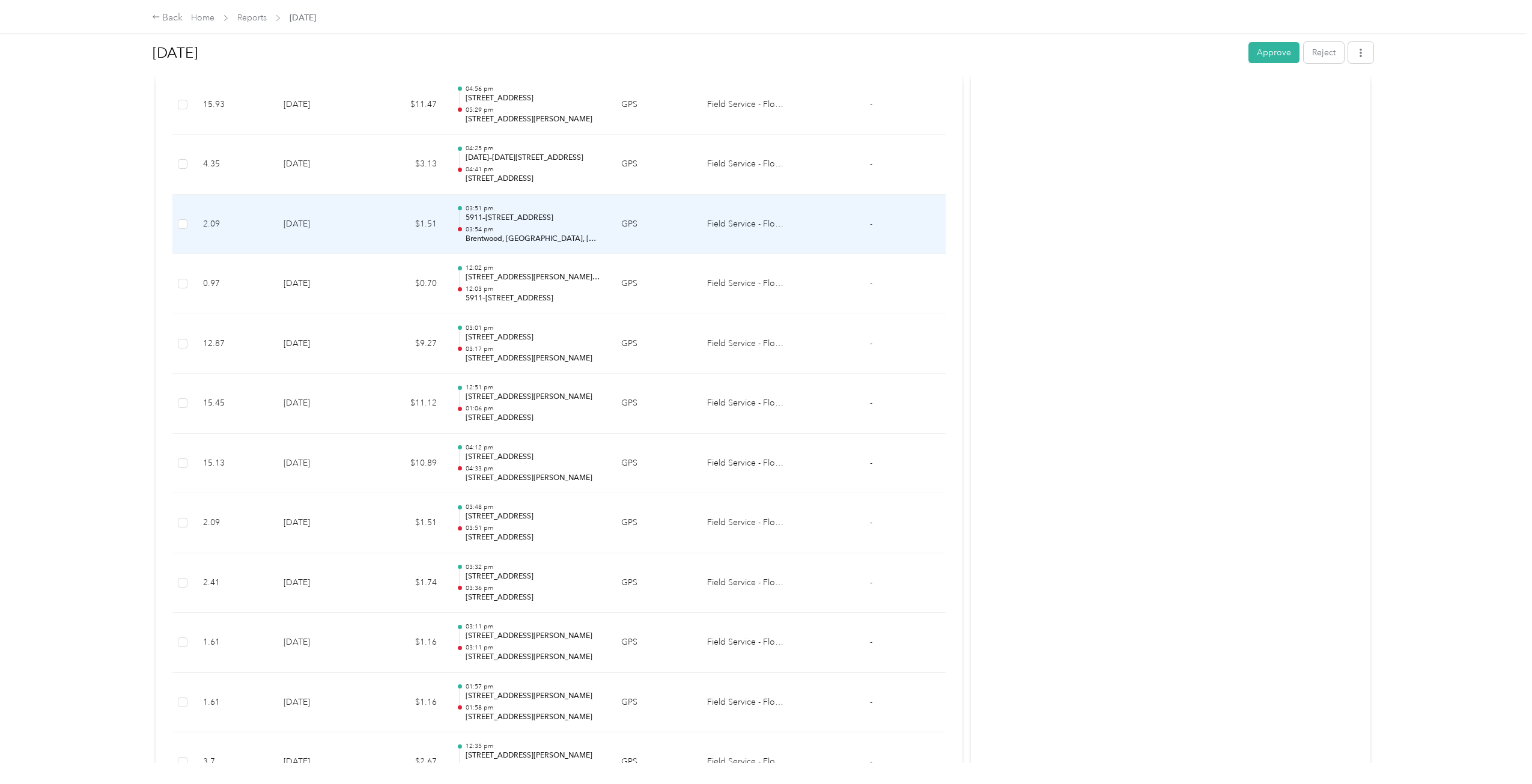
click at [708, 226] on td "Field Service - Flowlink Environmental" at bounding box center [747, 224] width 99 height 60
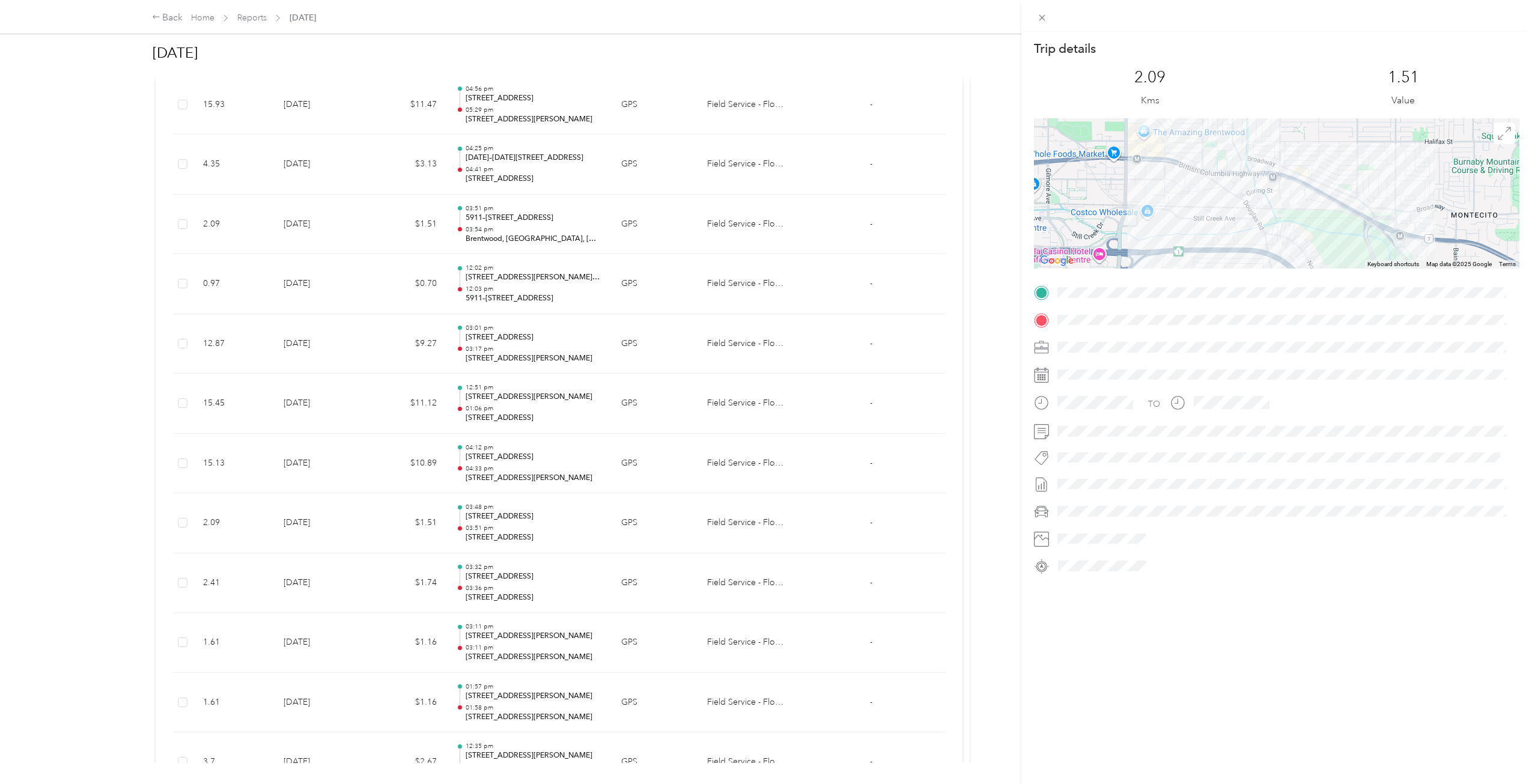
drag, startPoint x: 1408, startPoint y: 214, endPoint x: 1295, endPoint y: 160, distance: 125.2
click at [814, 154] on div at bounding box center [1277, 193] width 486 height 150
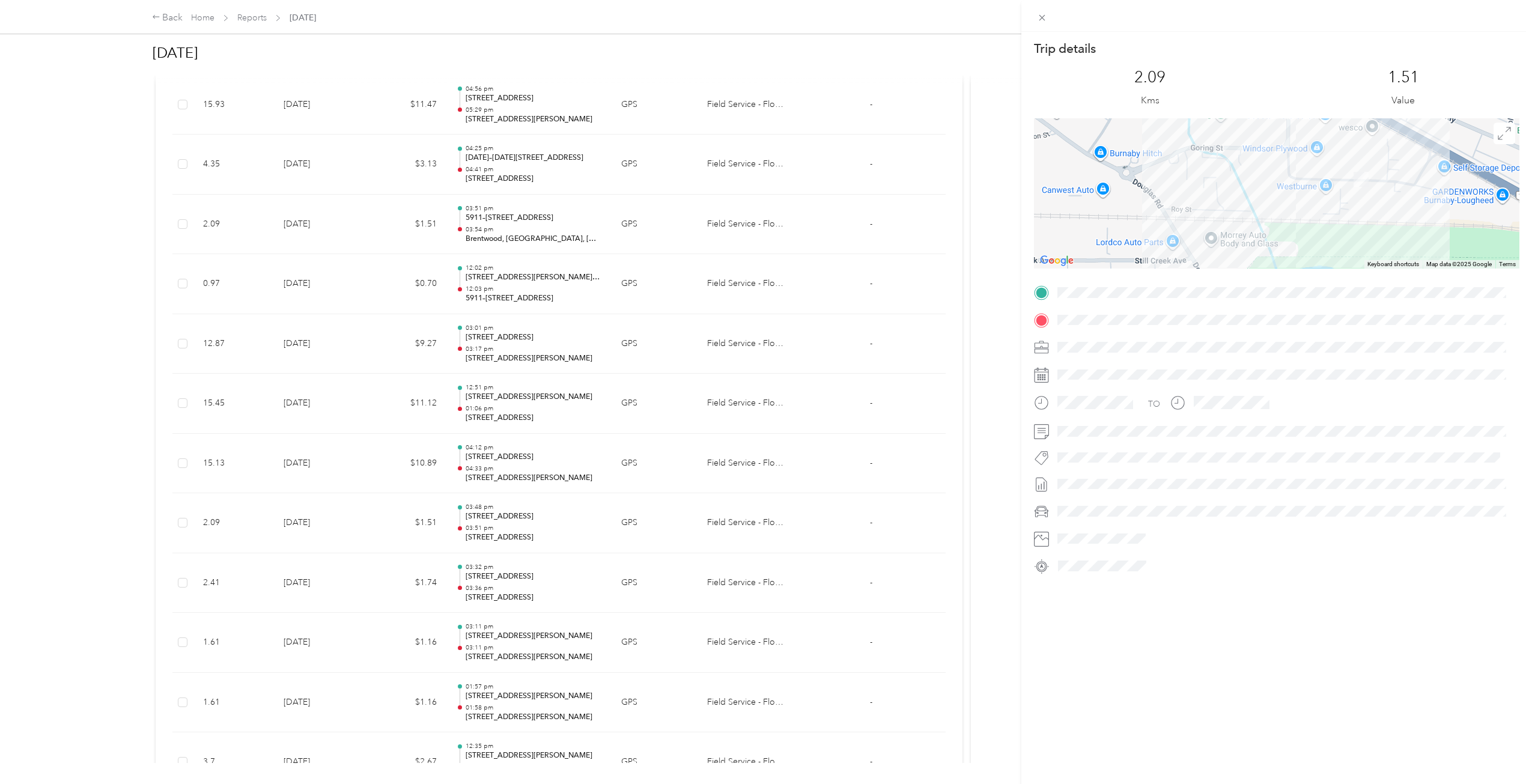
drag, startPoint x: 1240, startPoint y: 183, endPoint x: 1338, endPoint y: 214, distance: 102.8
click at [814, 215] on div at bounding box center [1277, 193] width 486 height 150
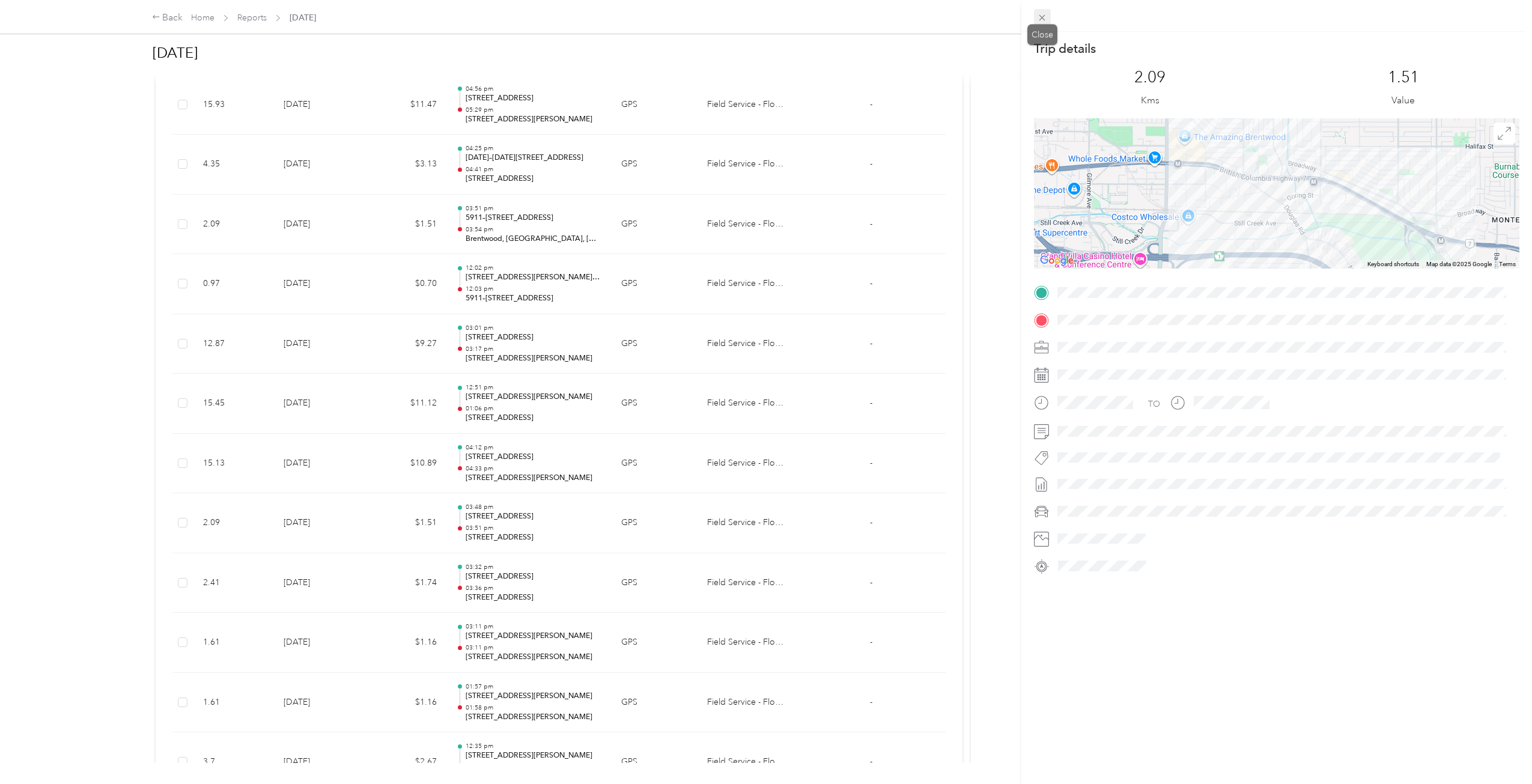
click at [814, 22] on span at bounding box center [1042, 17] width 17 height 17
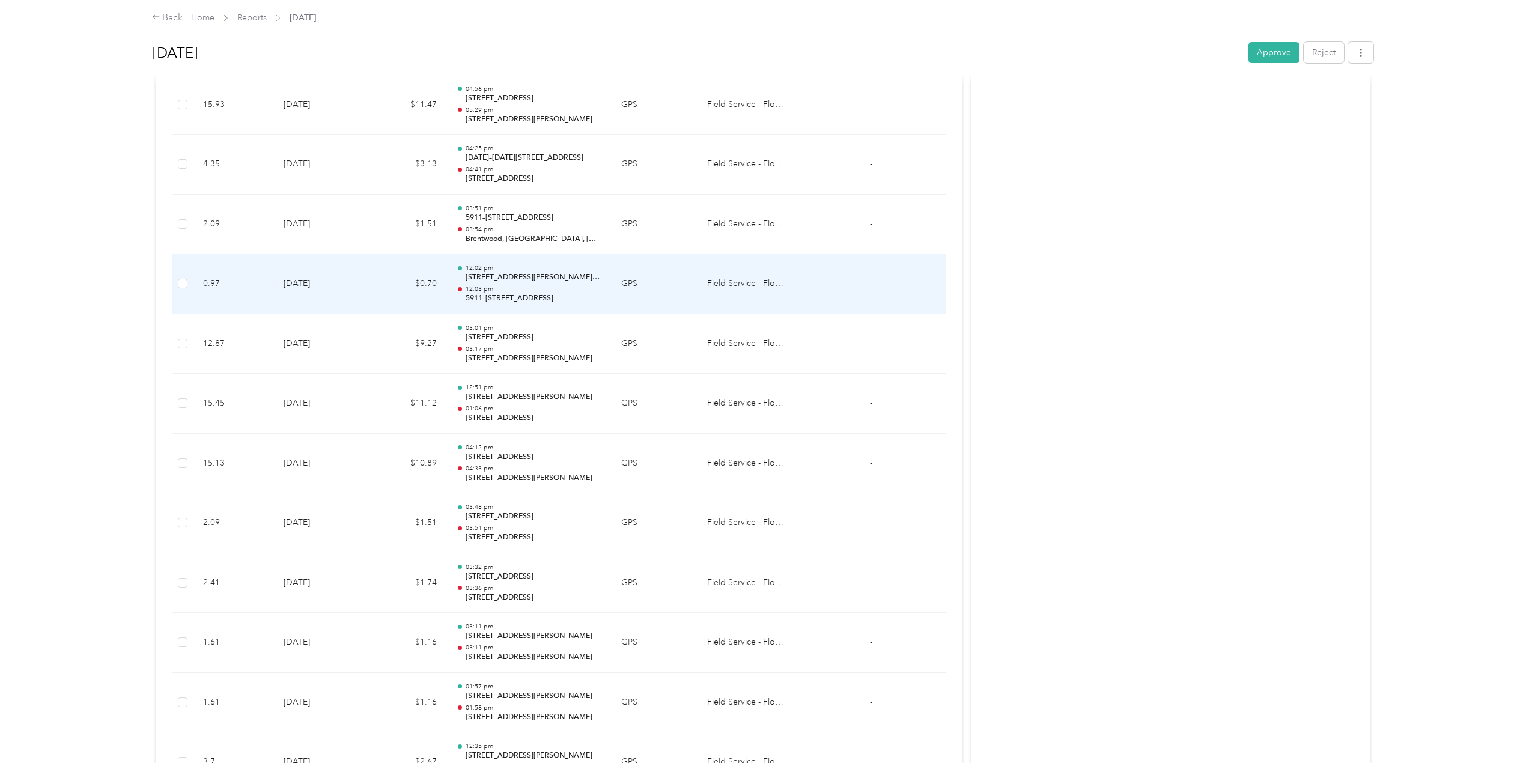
click at [607, 301] on td "12:02 pm [STREET_ADDRESS][PERSON_NAME][PERSON_NAME] 12:03 pm 5911–[STREET_ADDRE…" at bounding box center [529, 284] width 165 height 60
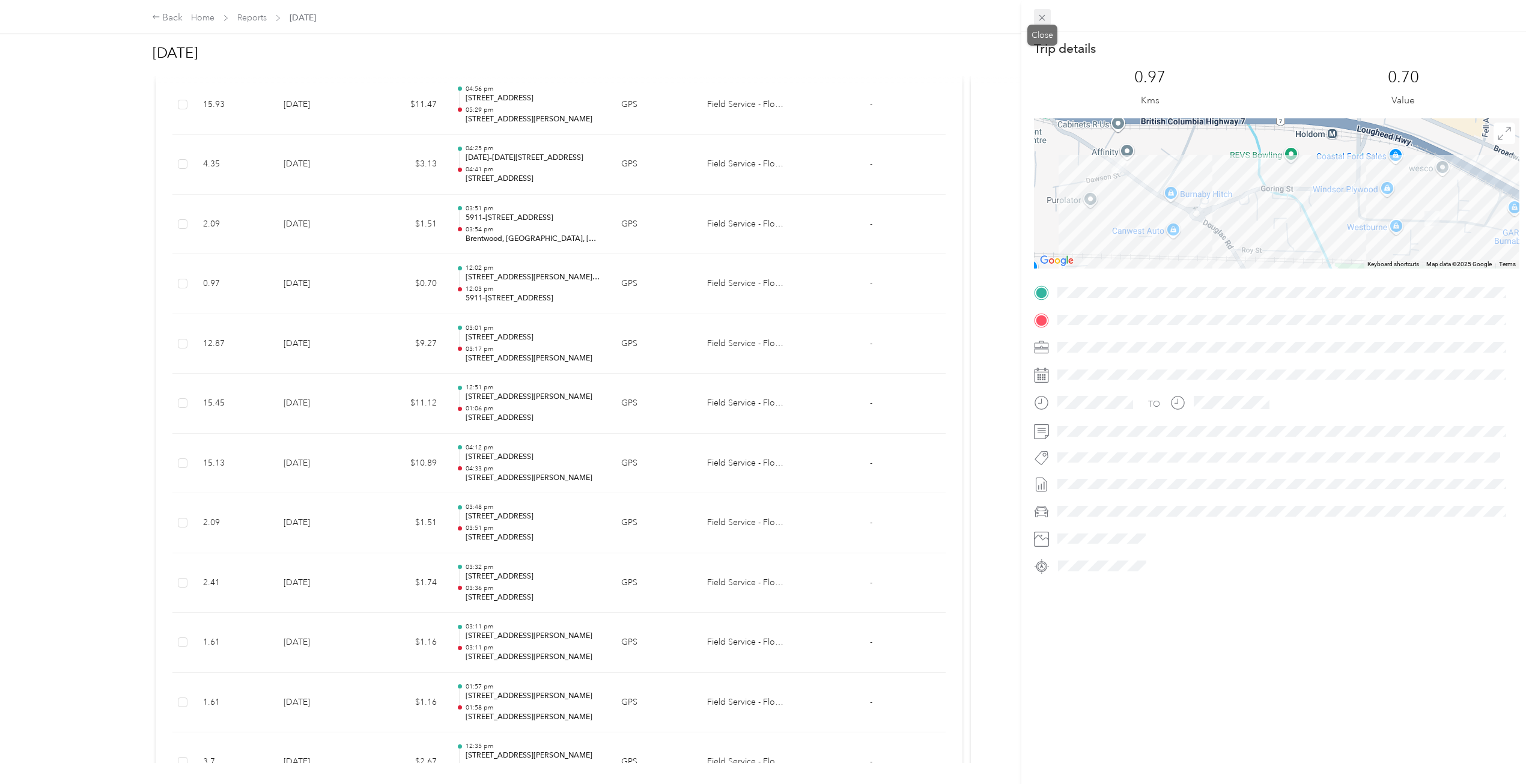
click at [814, 19] on icon at bounding box center [1042, 18] width 10 height 10
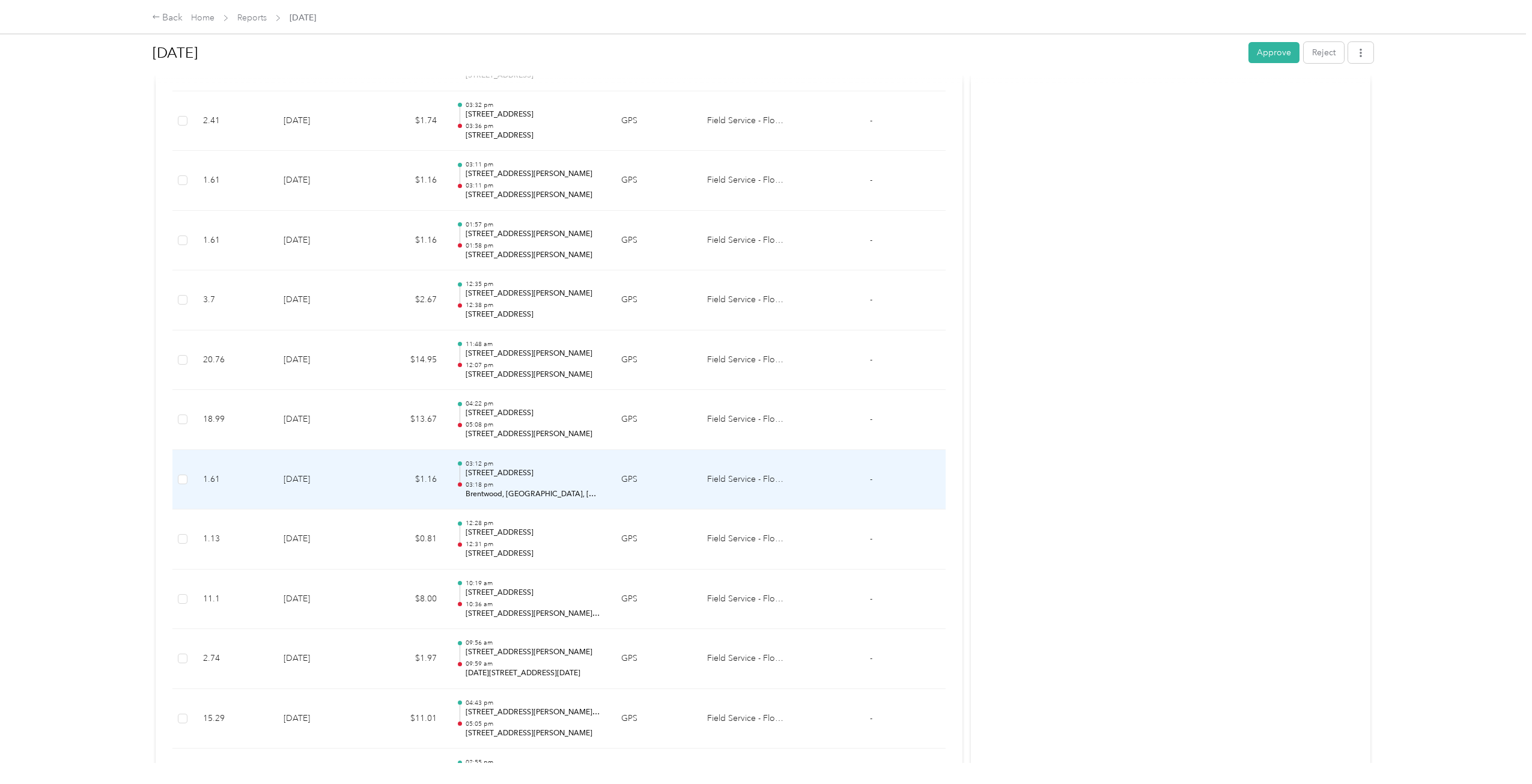
scroll to position [832, 0]
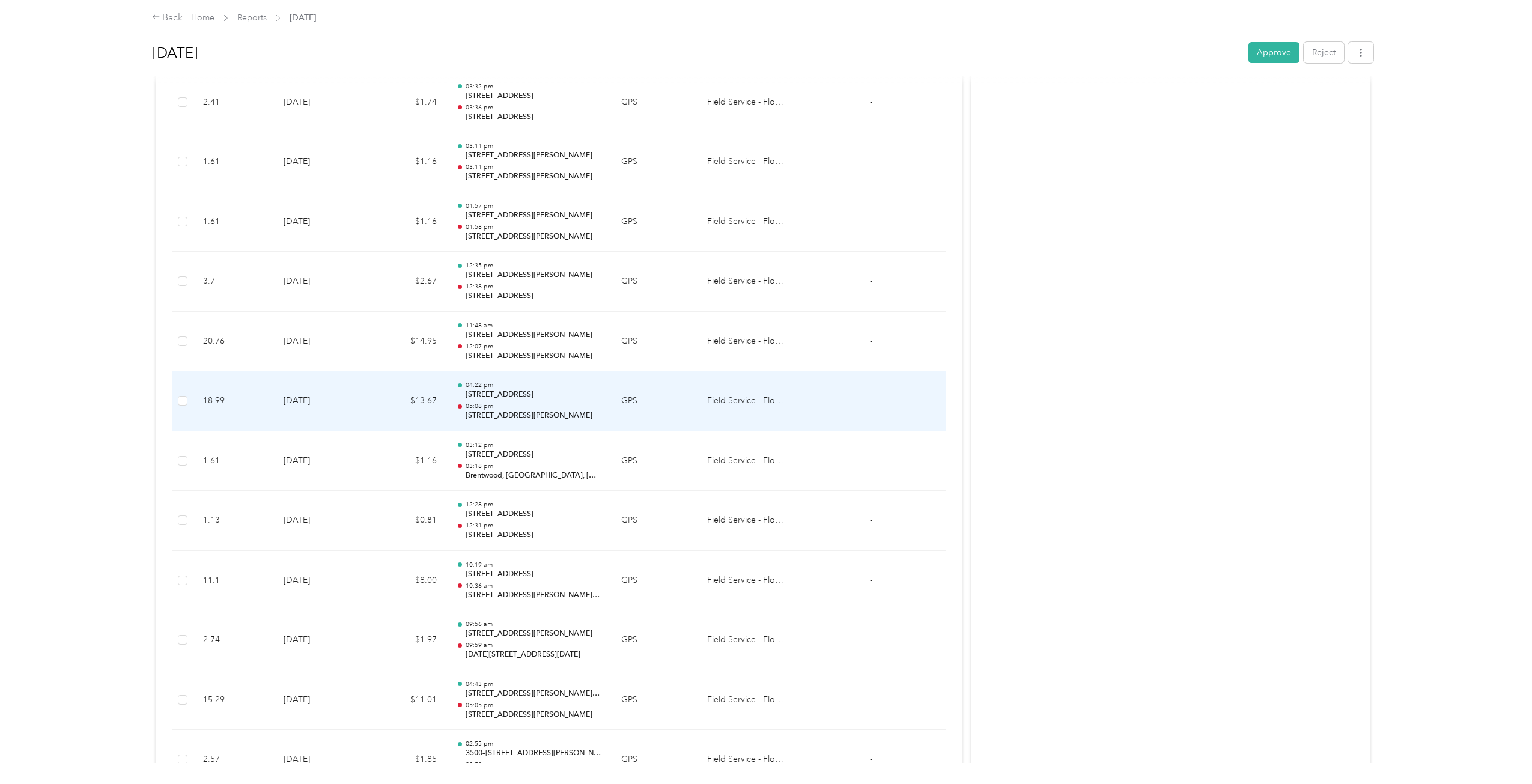
click at [654, 380] on td "GPS" at bounding box center [655, 401] width 86 height 60
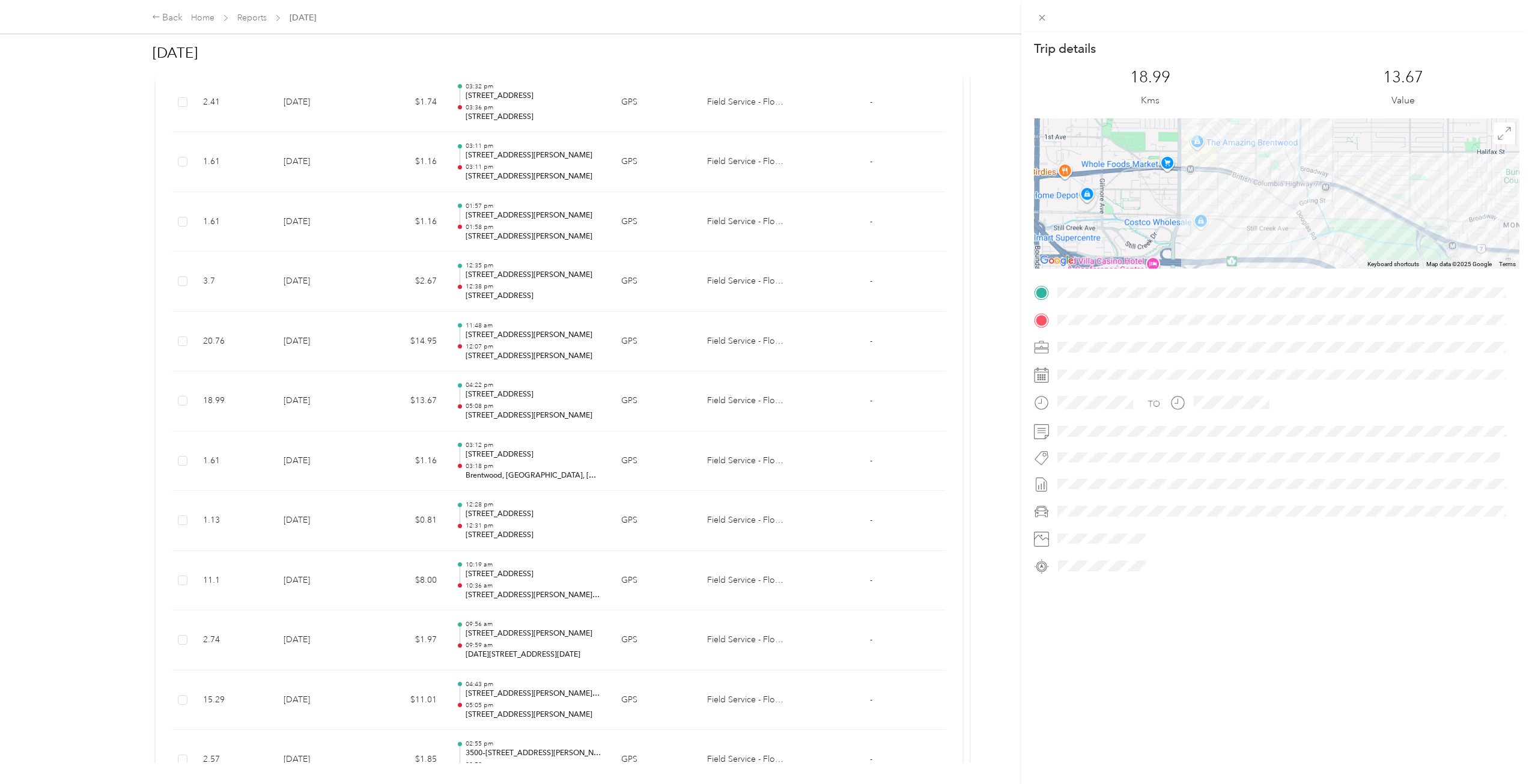
drag, startPoint x: 1192, startPoint y: 157, endPoint x: 1200, endPoint y: 241, distance: 84.4
click at [814, 277] on div "Trip details This trip cannot be edited because it is either under review, appr…" at bounding box center [1277, 307] width 486 height 535
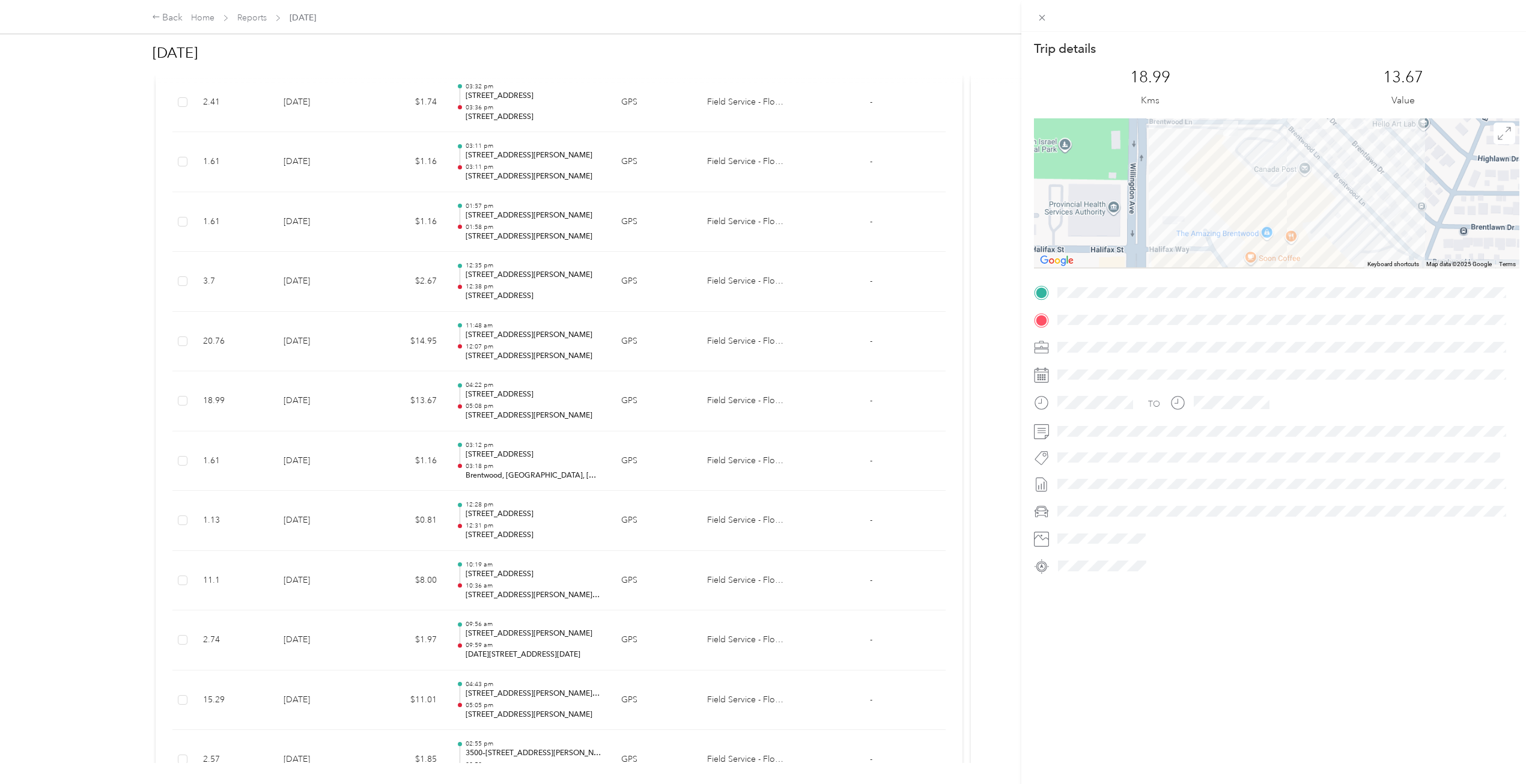
drag, startPoint x: 1204, startPoint y: 200, endPoint x: 1095, endPoint y: 129, distance: 130.1
click at [814, 129] on div at bounding box center [1277, 193] width 486 height 150
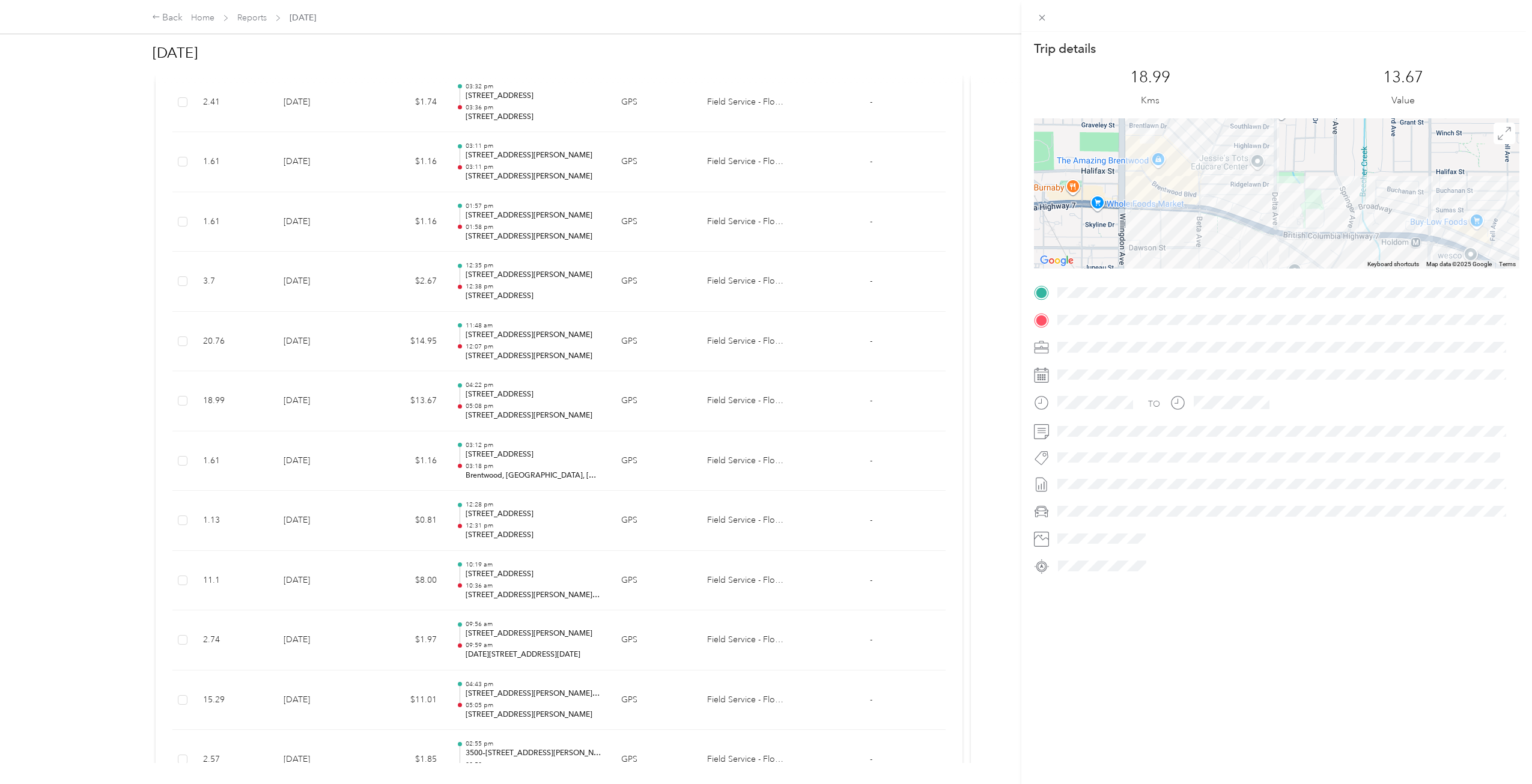
click at [814, 148] on img at bounding box center [1147, 136] width 24 height 24
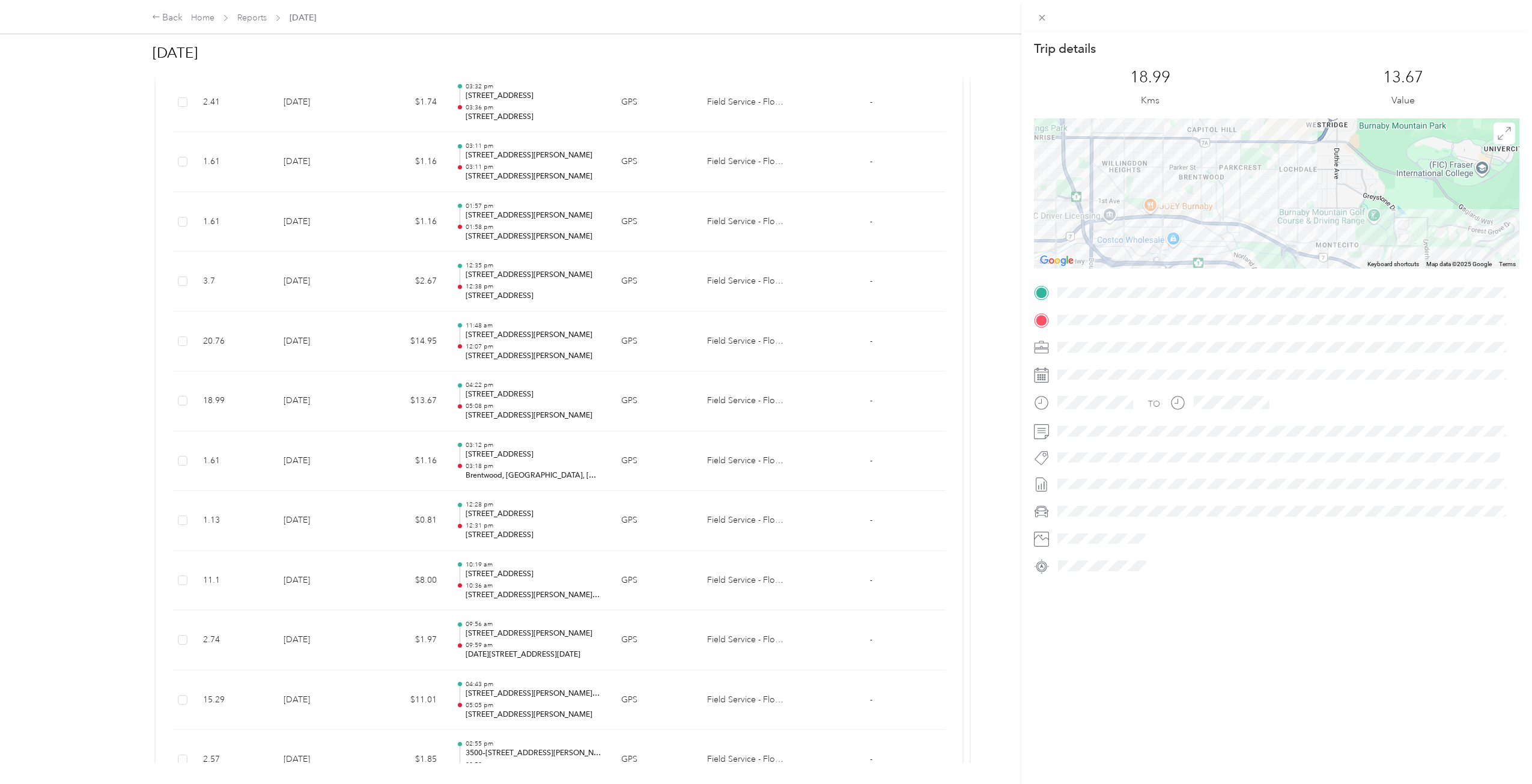
click at [62, 367] on div "Trip details This trip cannot be edited because it is either under review, appr…" at bounding box center [766, 392] width 1532 height 784
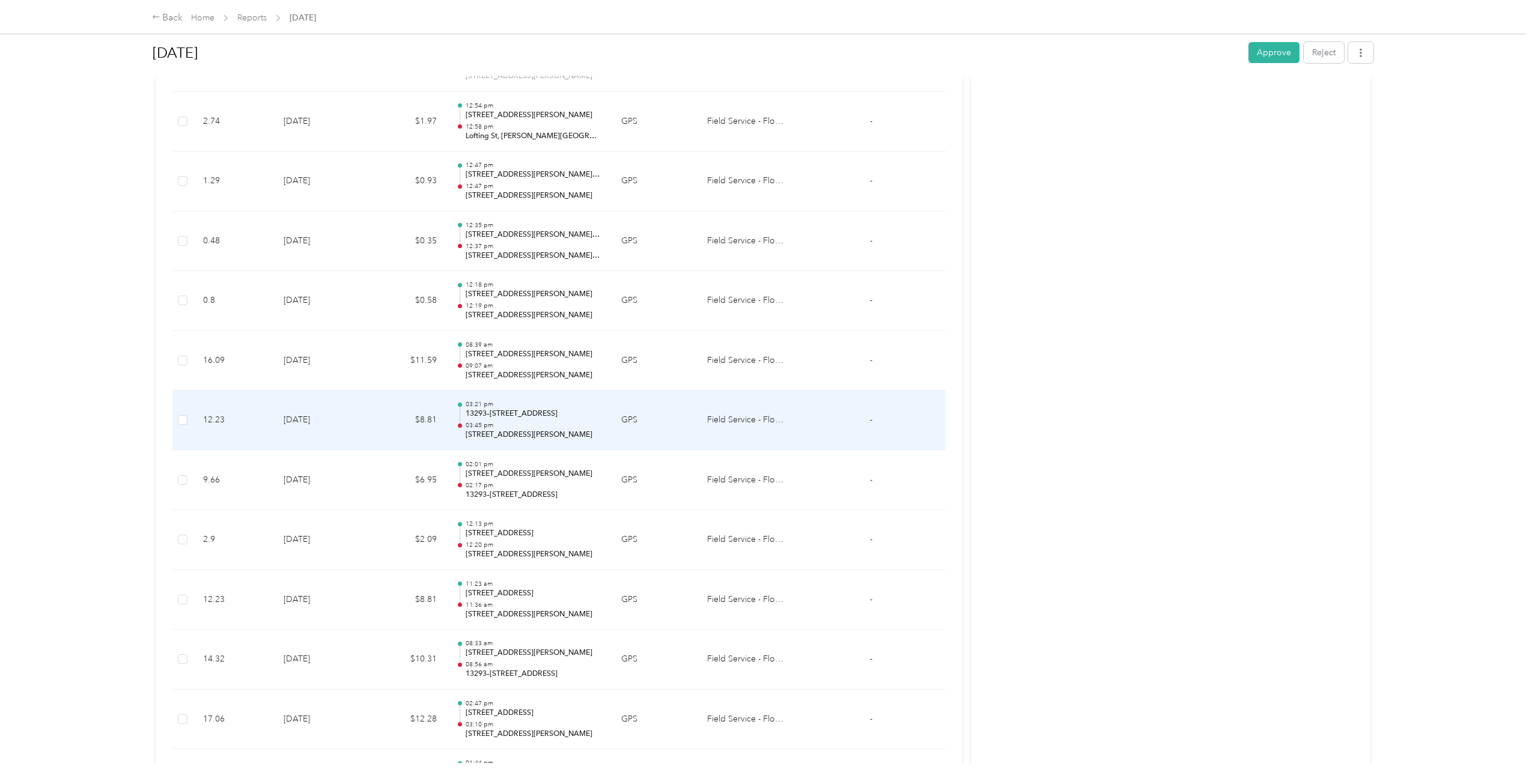
scroll to position [2274, 0]
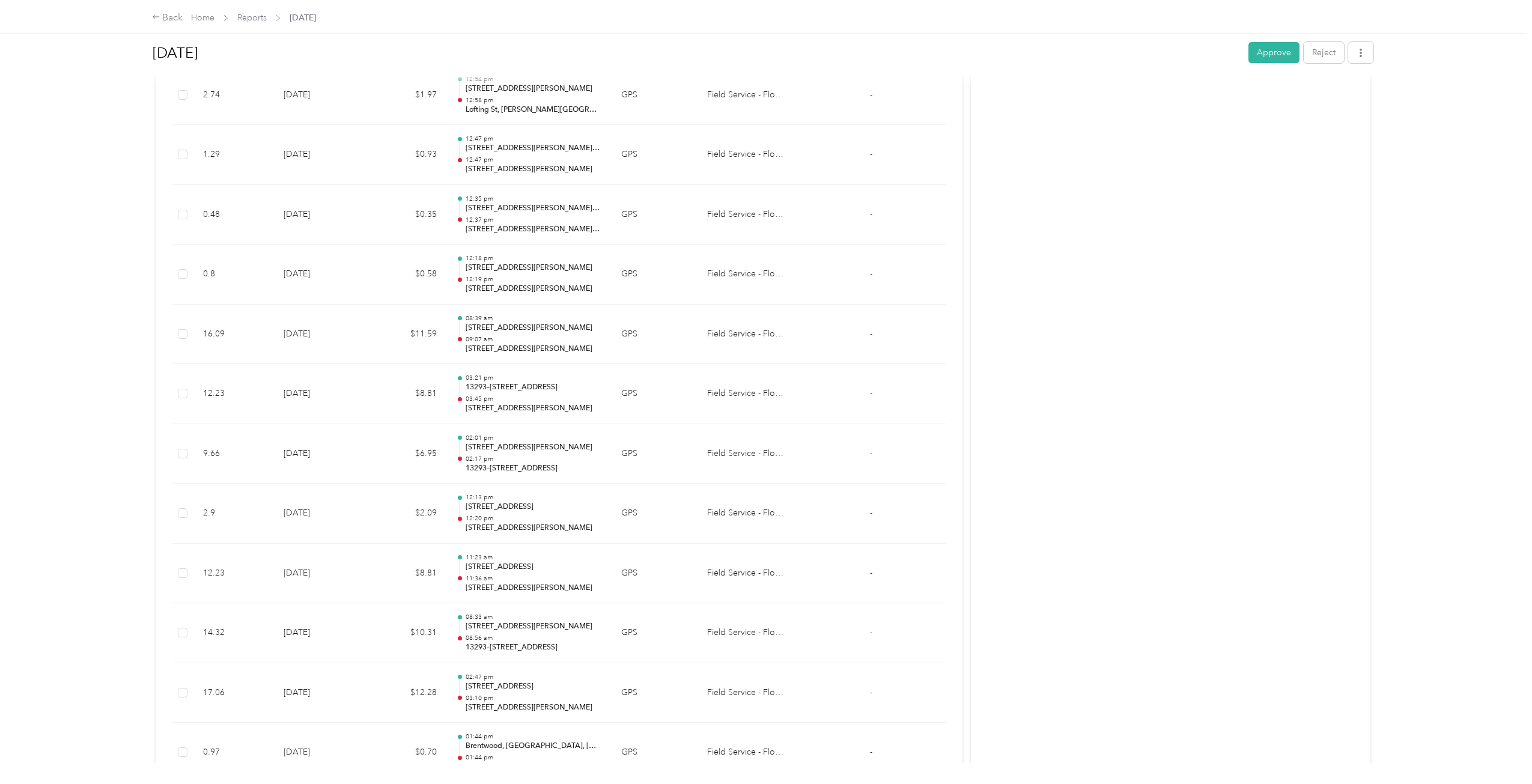
drag, startPoint x: 1259, startPoint y: 424, endPoint x: 1090, endPoint y: 413, distance: 169.4
drag, startPoint x: 1225, startPoint y: 683, endPoint x: 1118, endPoint y: 641, distance: 114.9
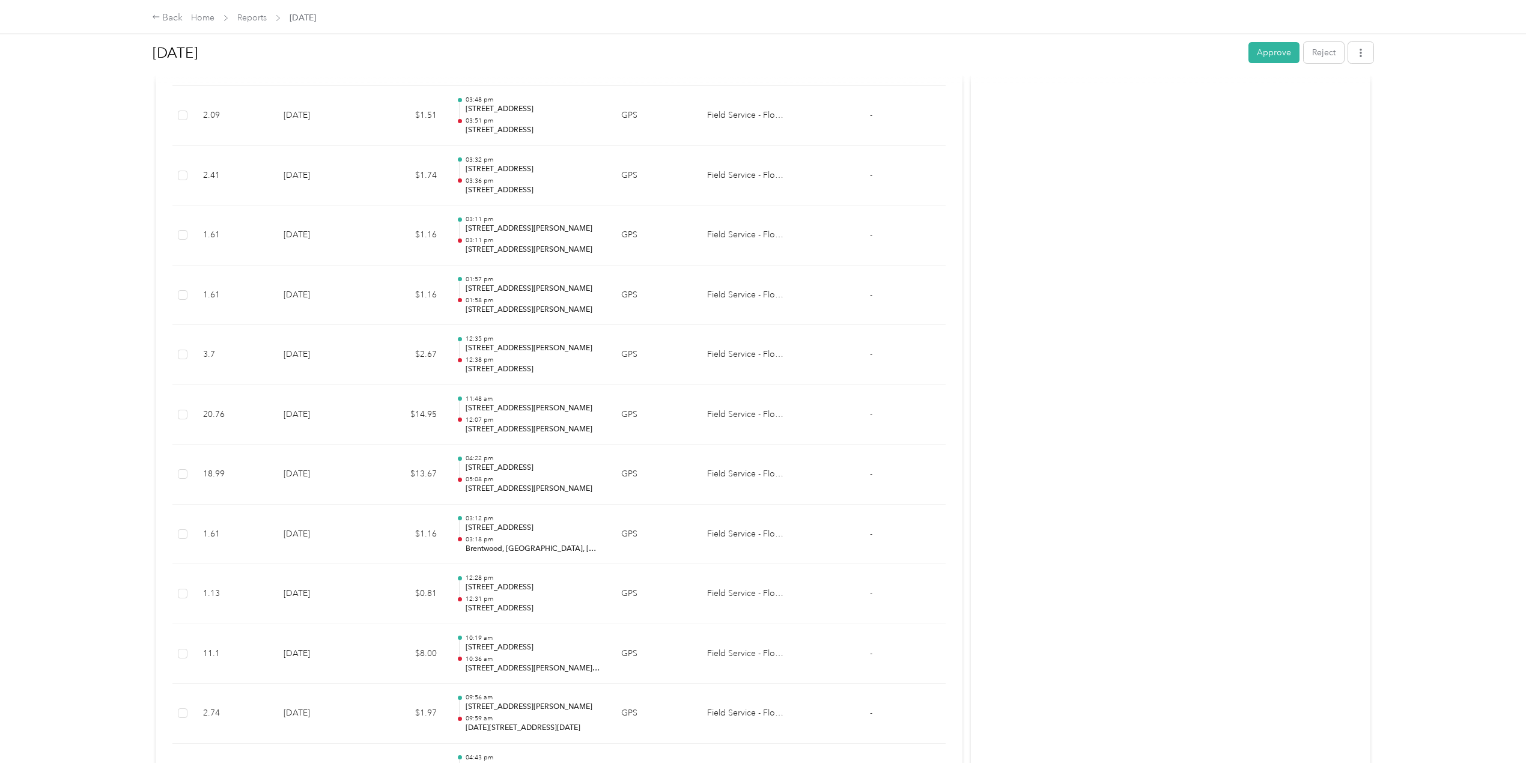
scroll to position [0, 0]
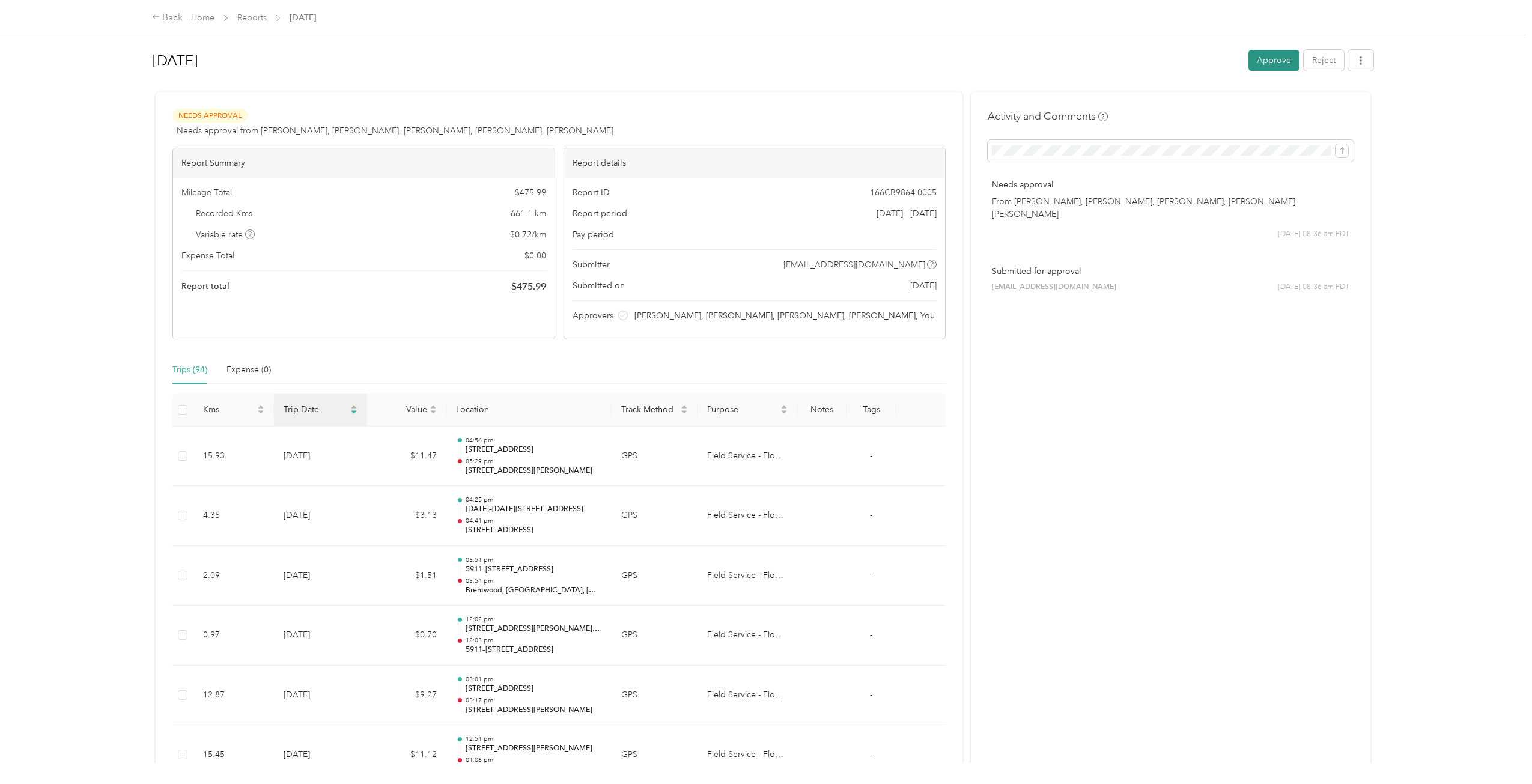
click at [814, 54] on button "Approve" at bounding box center [1274, 60] width 51 height 21
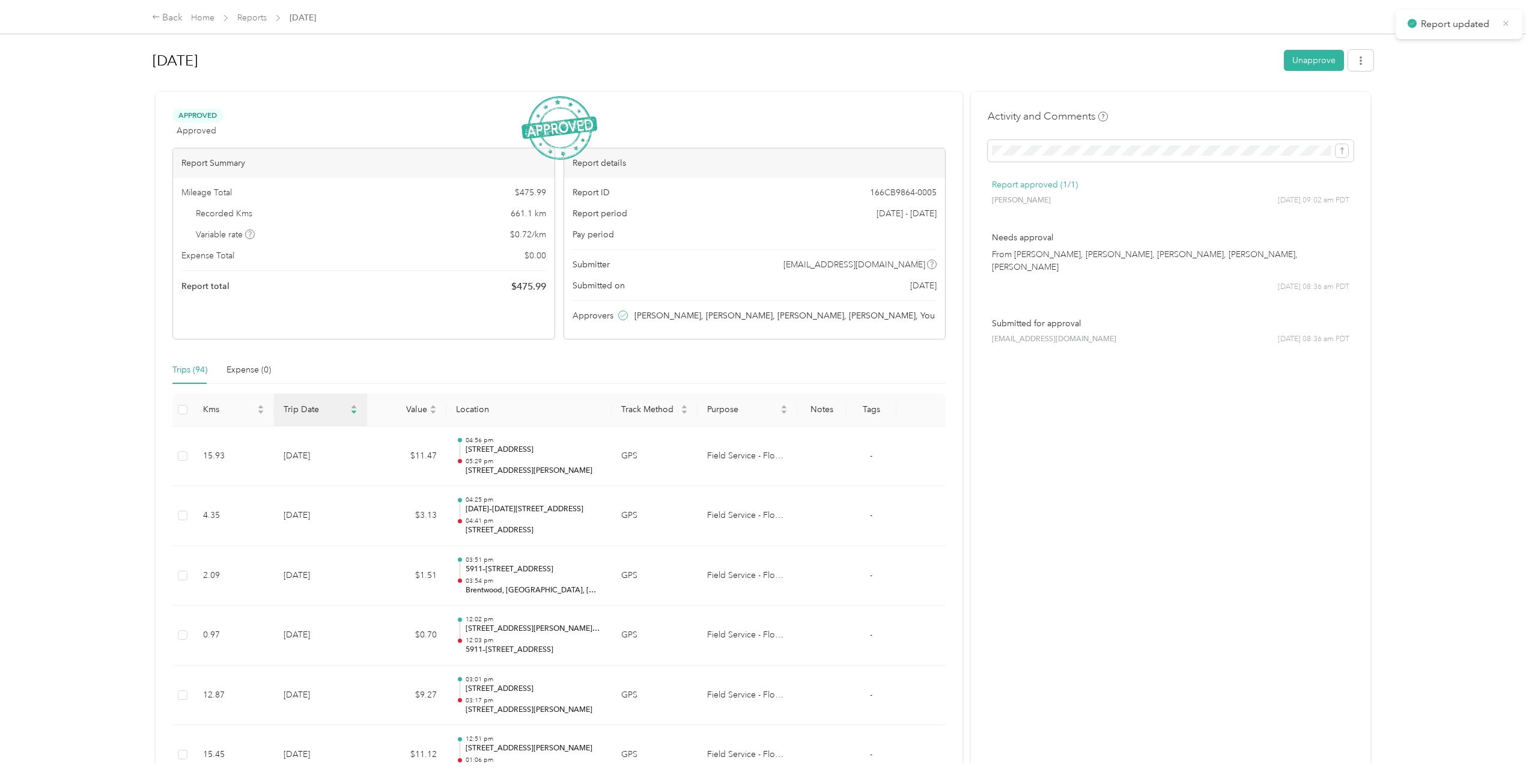
click at [814, 23] on icon at bounding box center [1505, 24] width 9 height 11
click at [158, 21] on icon at bounding box center [156, 17] width 8 height 8
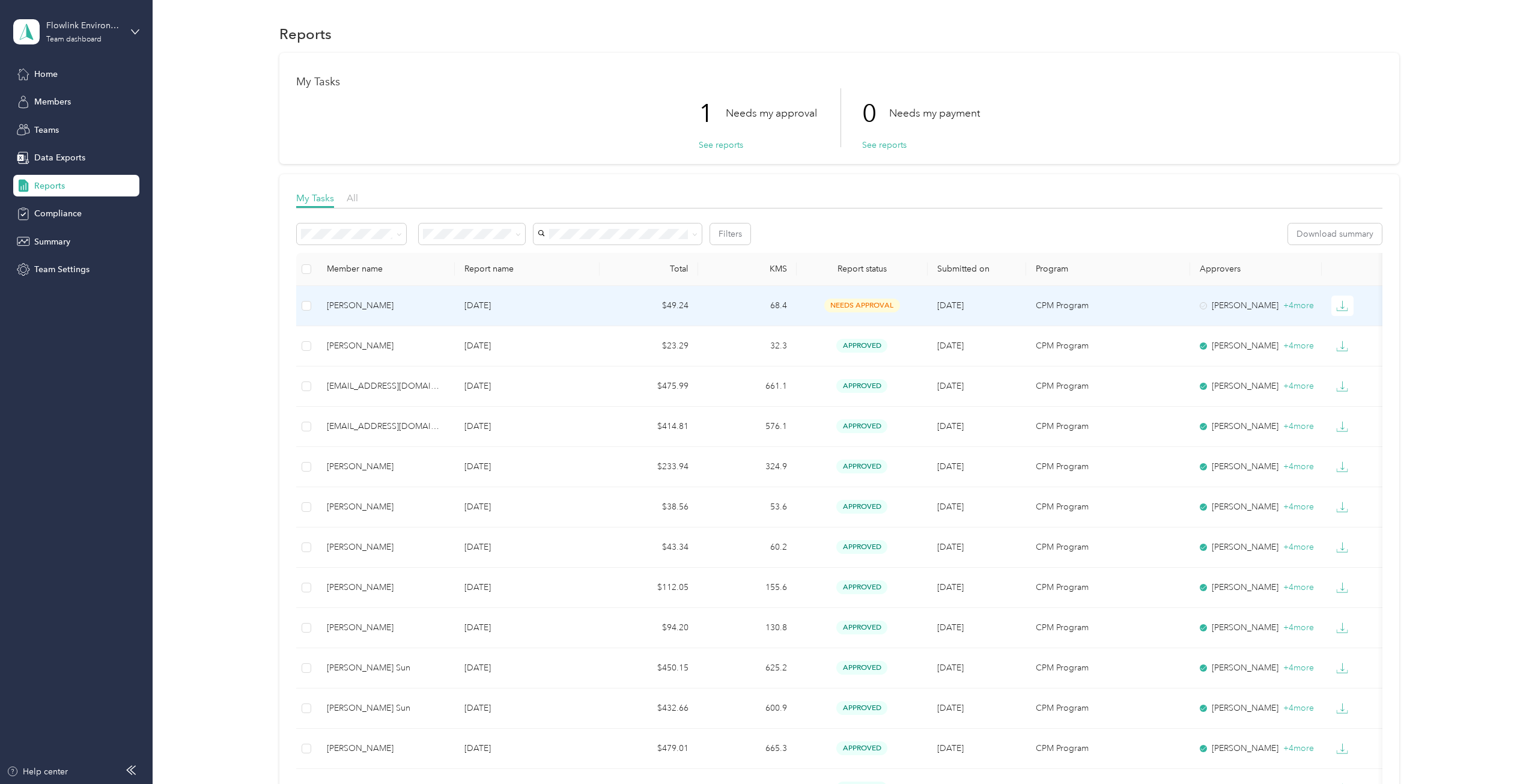
click at [606, 304] on td "$49.24" at bounding box center [649, 306] width 99 height 40
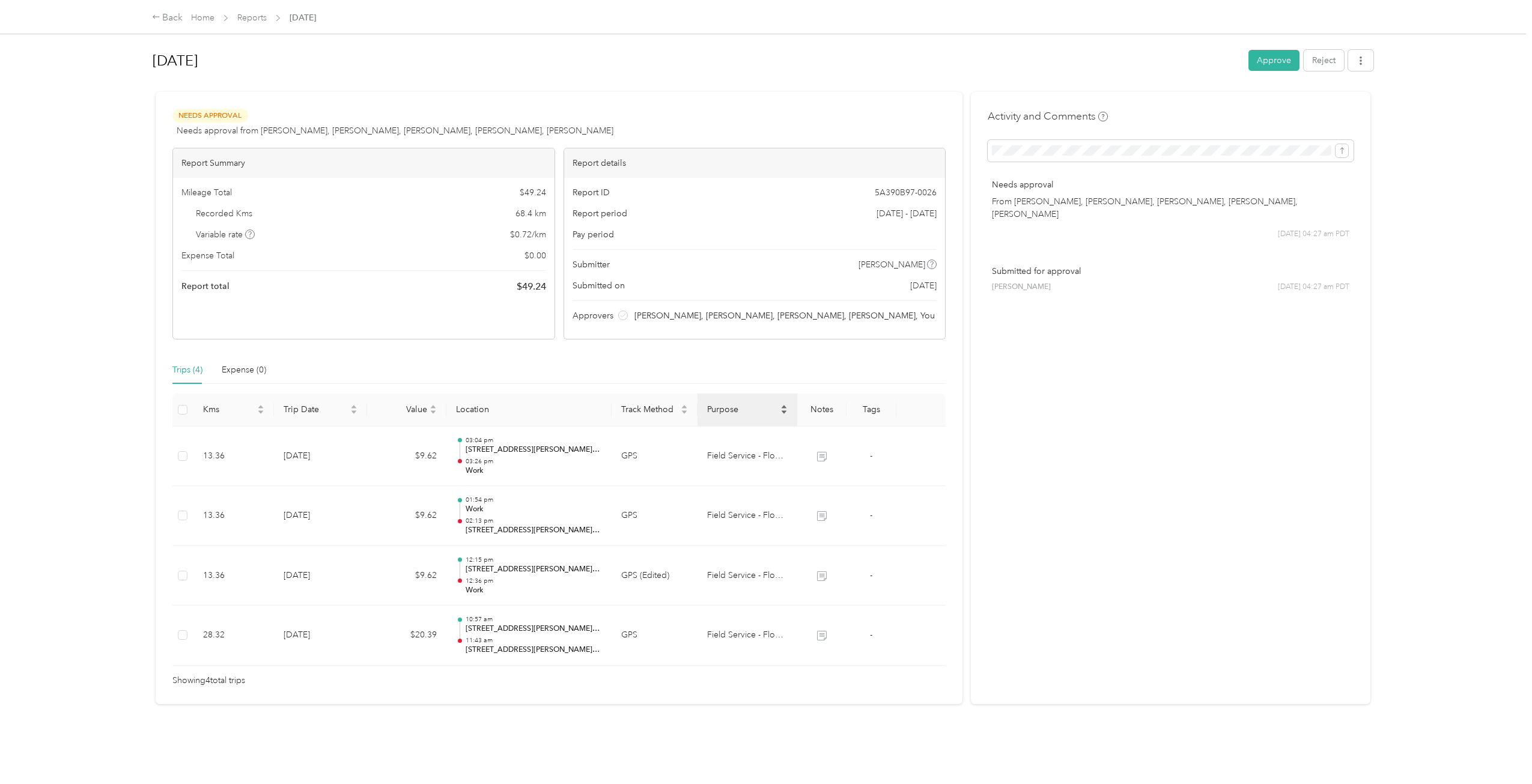
click at [776, 380] on span "Purpose" at bounding box center [742, 409] width 70 height 10
click at [777, 380] on div "Purpose" at bounding box center [747, 409] width 80 height 12
click at [665, 380] on span "Track Method" at bounding box center [650, 409] width 57 height 10
click at [667, 380] on span "Track Method" at bounding box center [650, 409] width 57 height 10
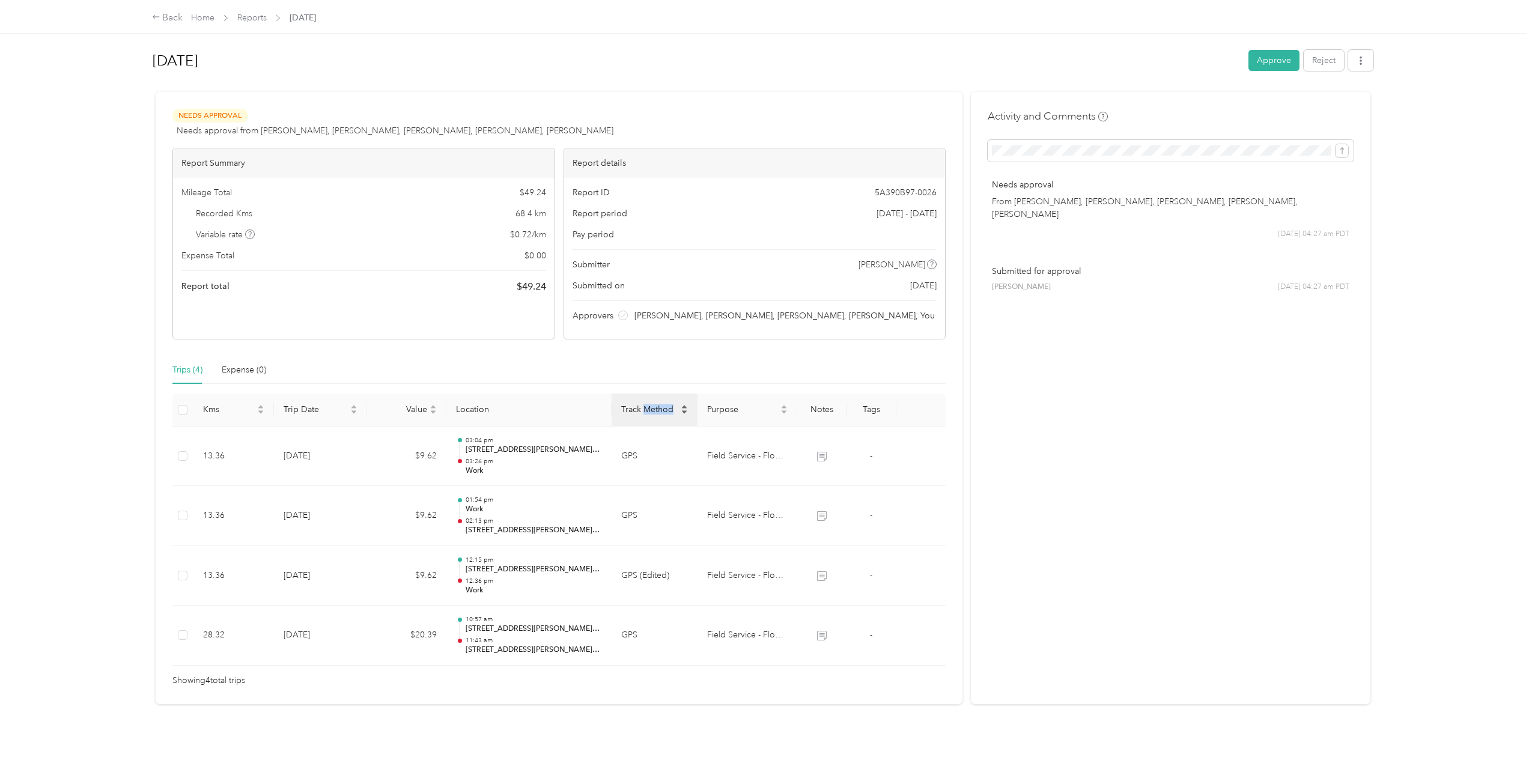
click at [667, 380] on span "Track Method" at bounding box center [650, 409] width 57 height 10
click at [814, 380] on div "Activity and Comments Needs approval From [PERSON_NAME], [PERSON_NAME], [PERSON…" at bounding box center [1171, 398] width 400 height 612
click at [814, 63] on button "Approve" at bounding box center [1274, 60] width 51 height 21
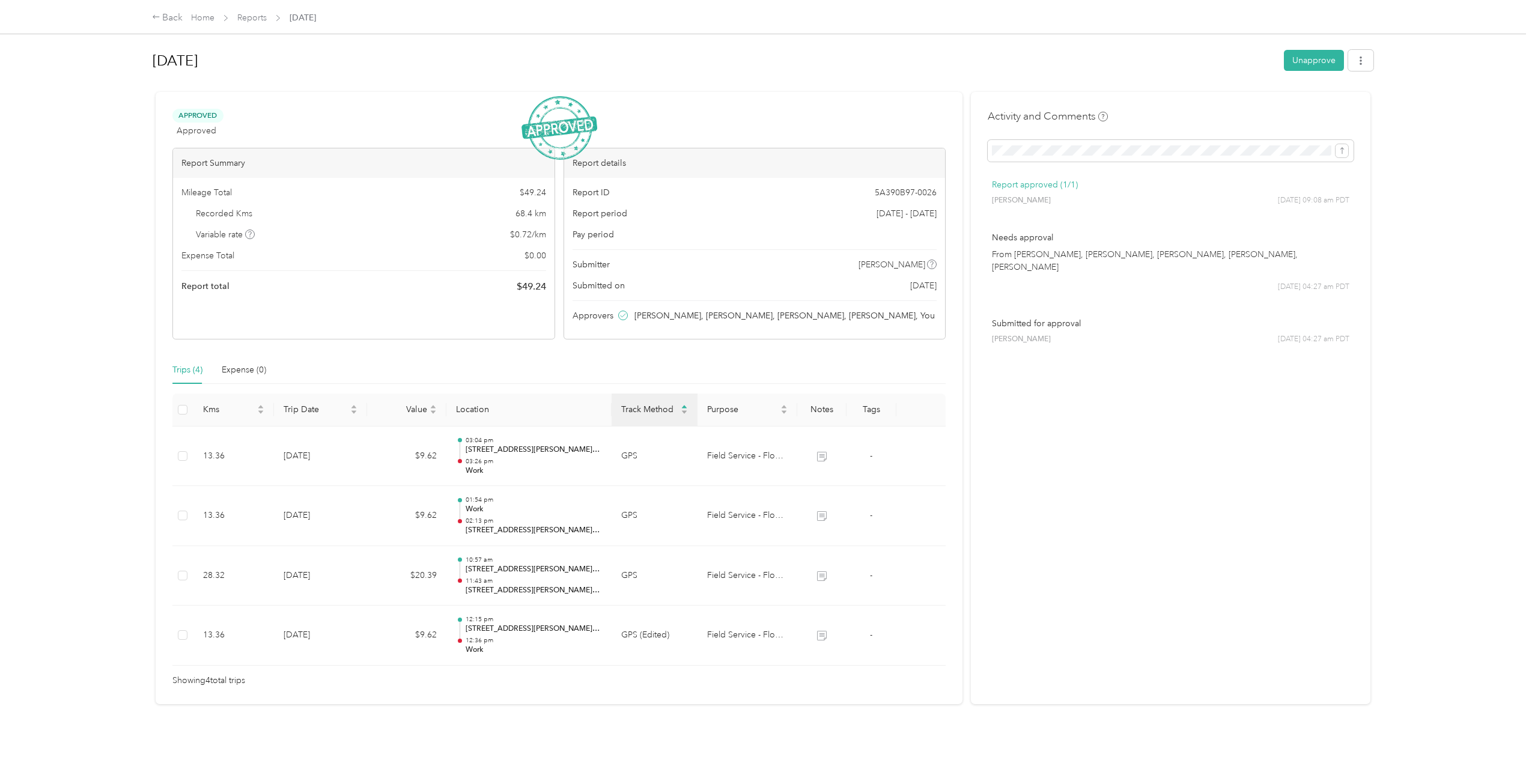
click at [814, 24] on icon at bounding box center [1505, 24] width 9 height 11
